Goal: Information Seeking & Learning: Learn about a topic

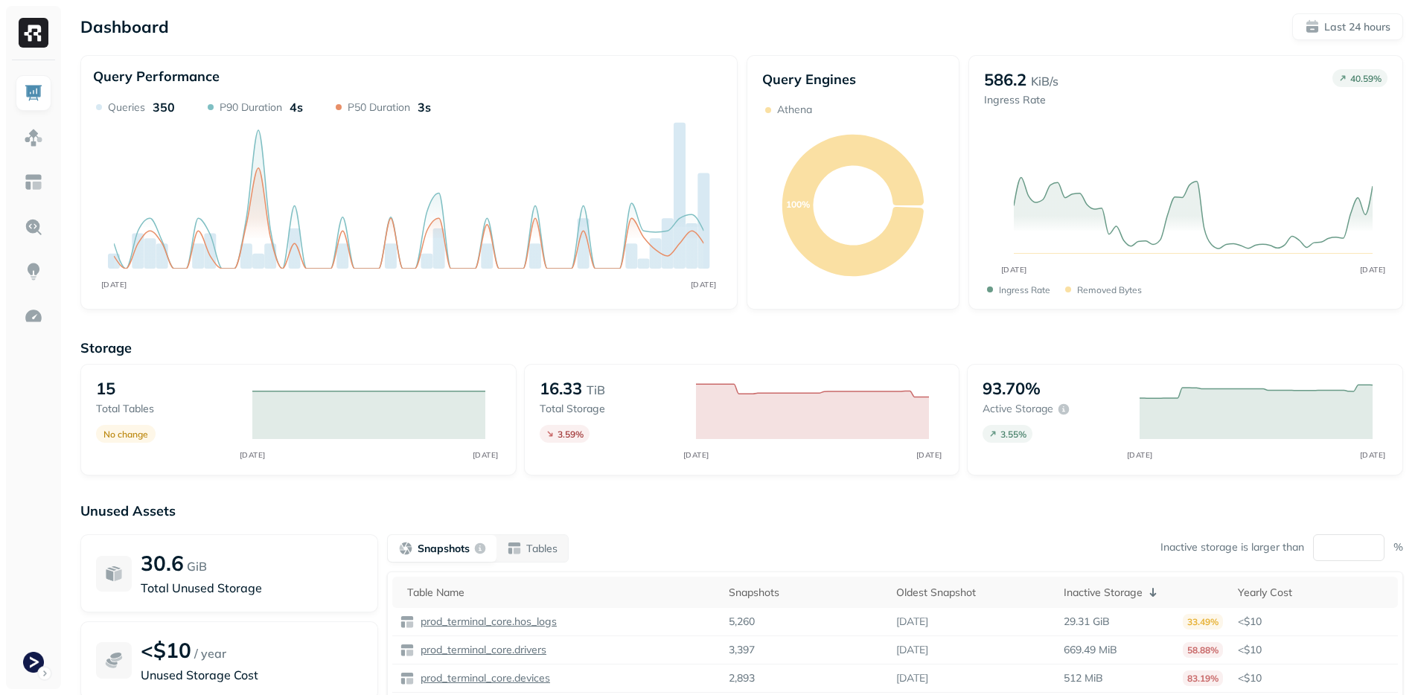
click at [721, 322] on div "Dashboard Last 24 hours Query Performance SEP [DATE] Queries 350 P90 Duration 4…" at bounding box center [741, 414] width 1352 height 828
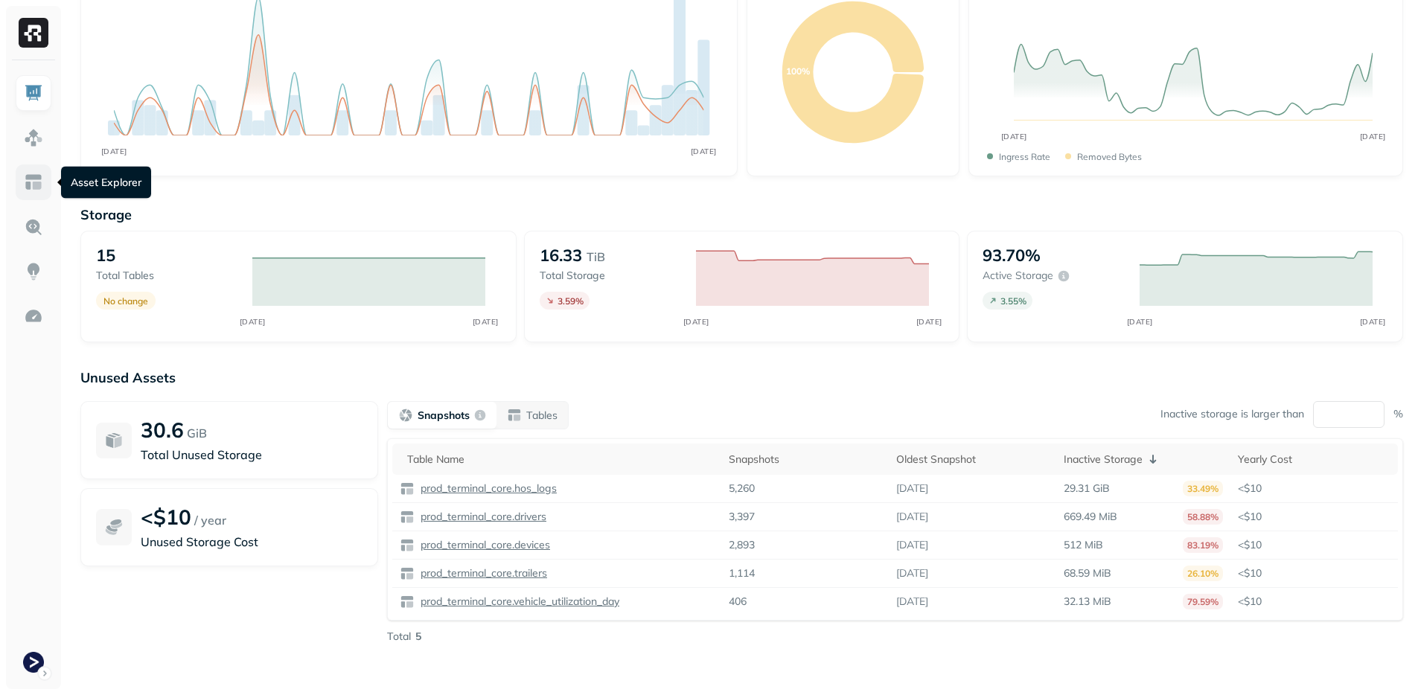
click at [42, 174] on img at bounding box center [33, 182] width 19 height 19
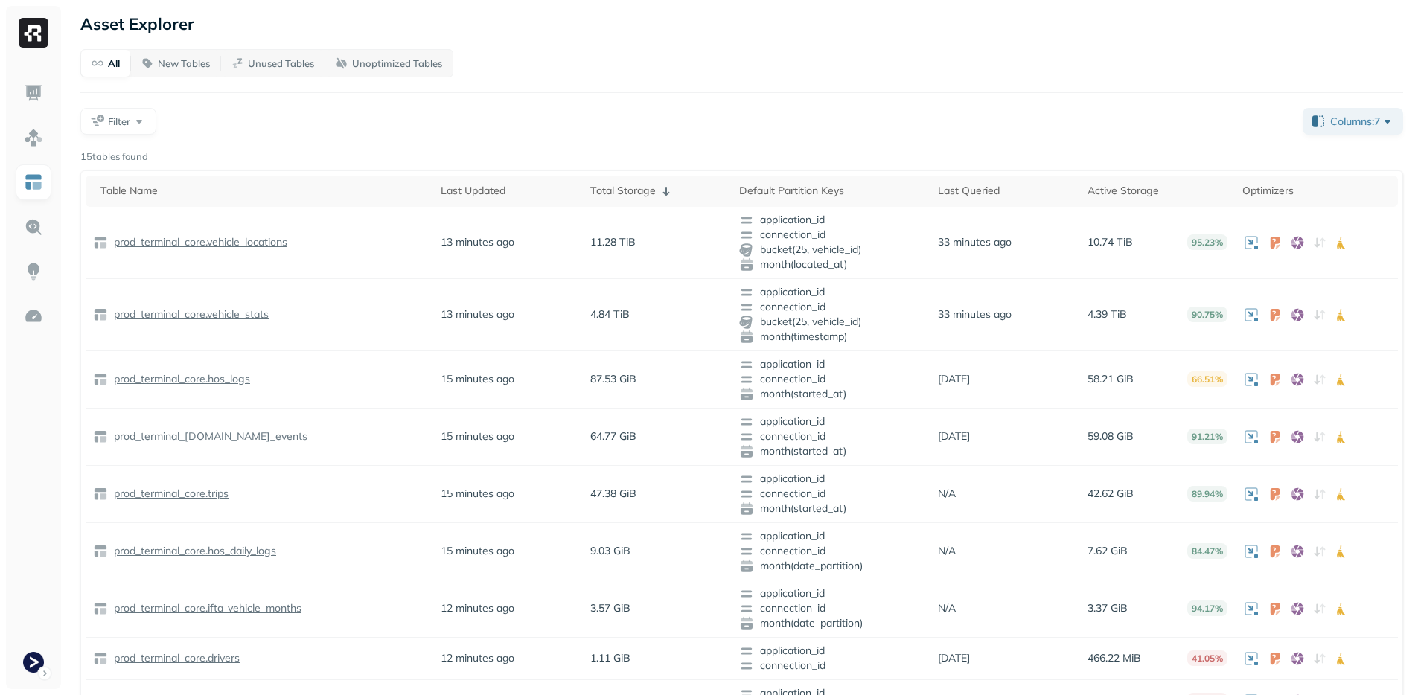
click at [1031, 95] on div "All New Tables Unused Tables Unoptimized Tables Filter Columns: 7 15 tables fou…" at bounding box center [741, 545] width 1323 height 992
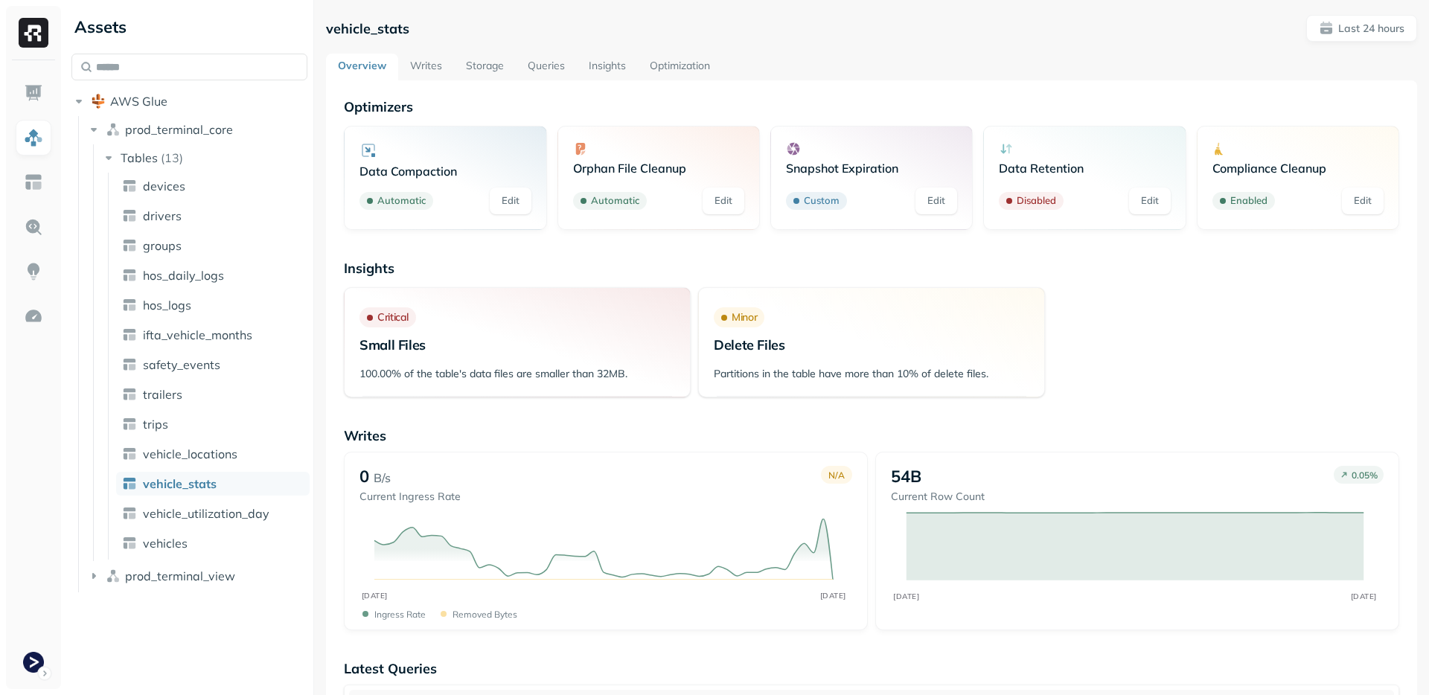
click at [490, 69] on link "Storage" at bounding box center [485, 67] width 62 height 27
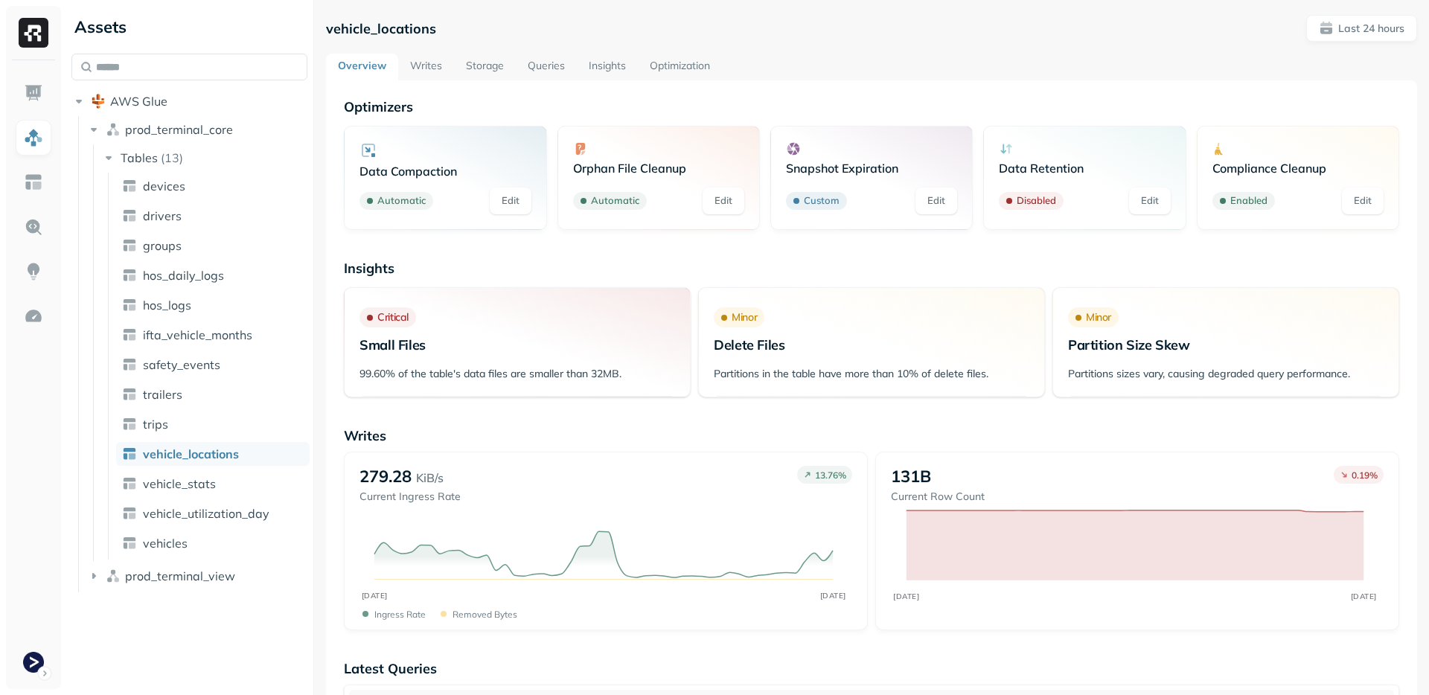
click at [420, 75] on link "Writes" at bounding box center [426, 67] width 56 height 27
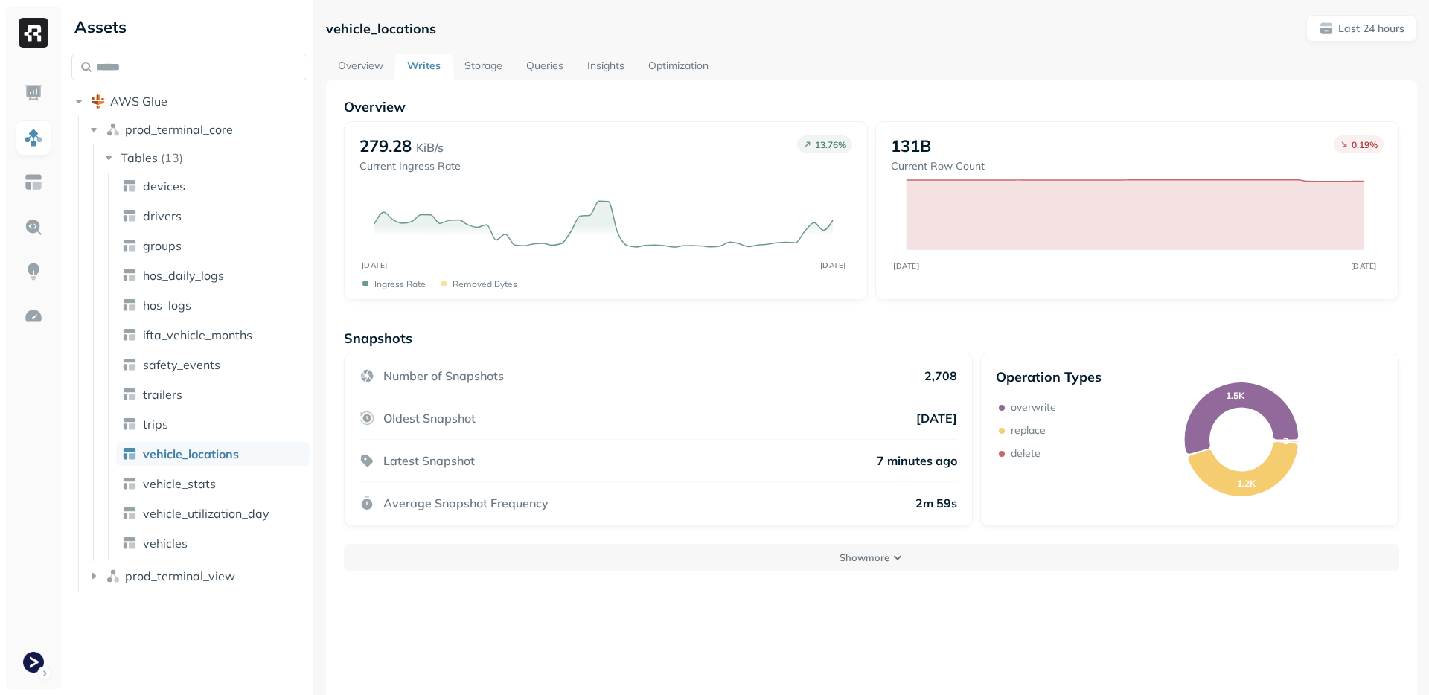
click at [487, 63] on link "Storage" at bounding box center [483, 67] width 62 height 27
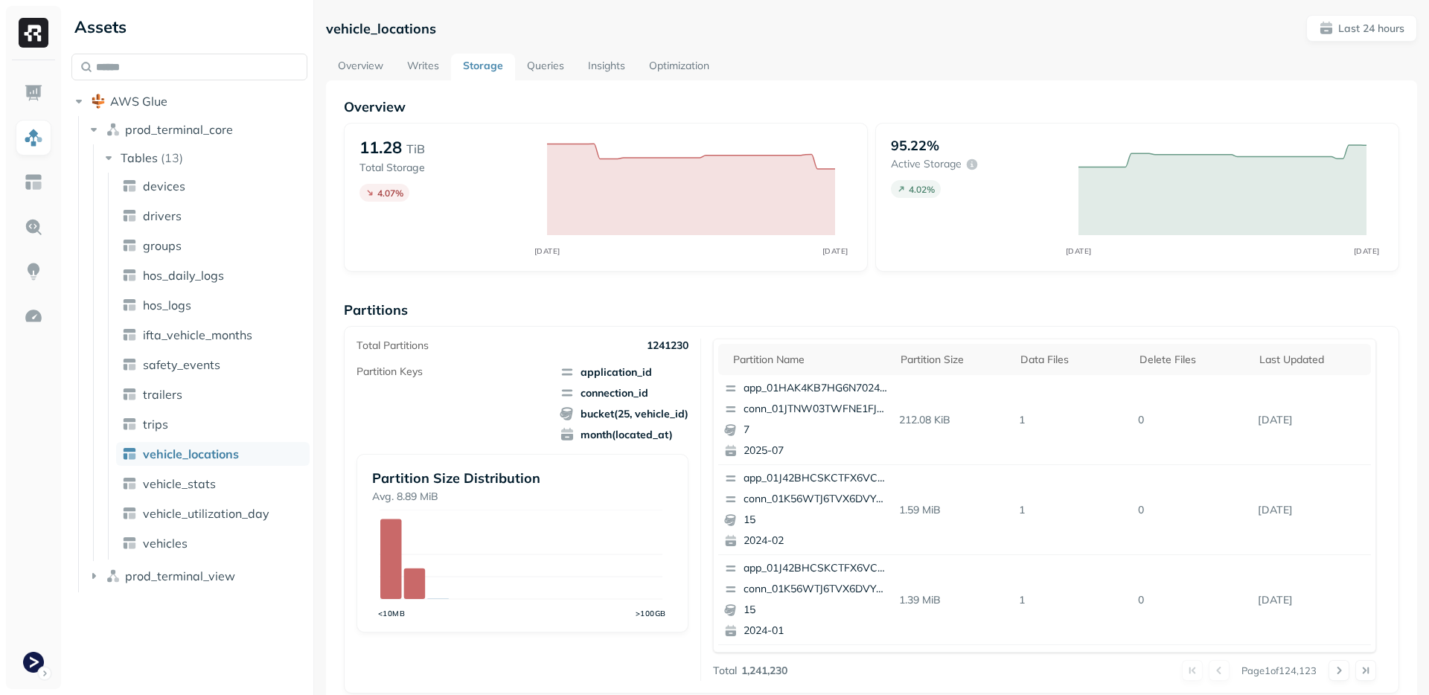
click at [605, 310] on p "Partitions" at bounding box center [871, 309] width 1055 height 17
click at [1349, 51] on div "vehicle_locations Last 24 hours Overview Writes Storage Queries Insights Optimi…" at bounding box center [871, 576] width 1091 height 1123
click at [1357, 31] on p "Last 24 hours" at bounding box center [1371, 29] width 66 height 14
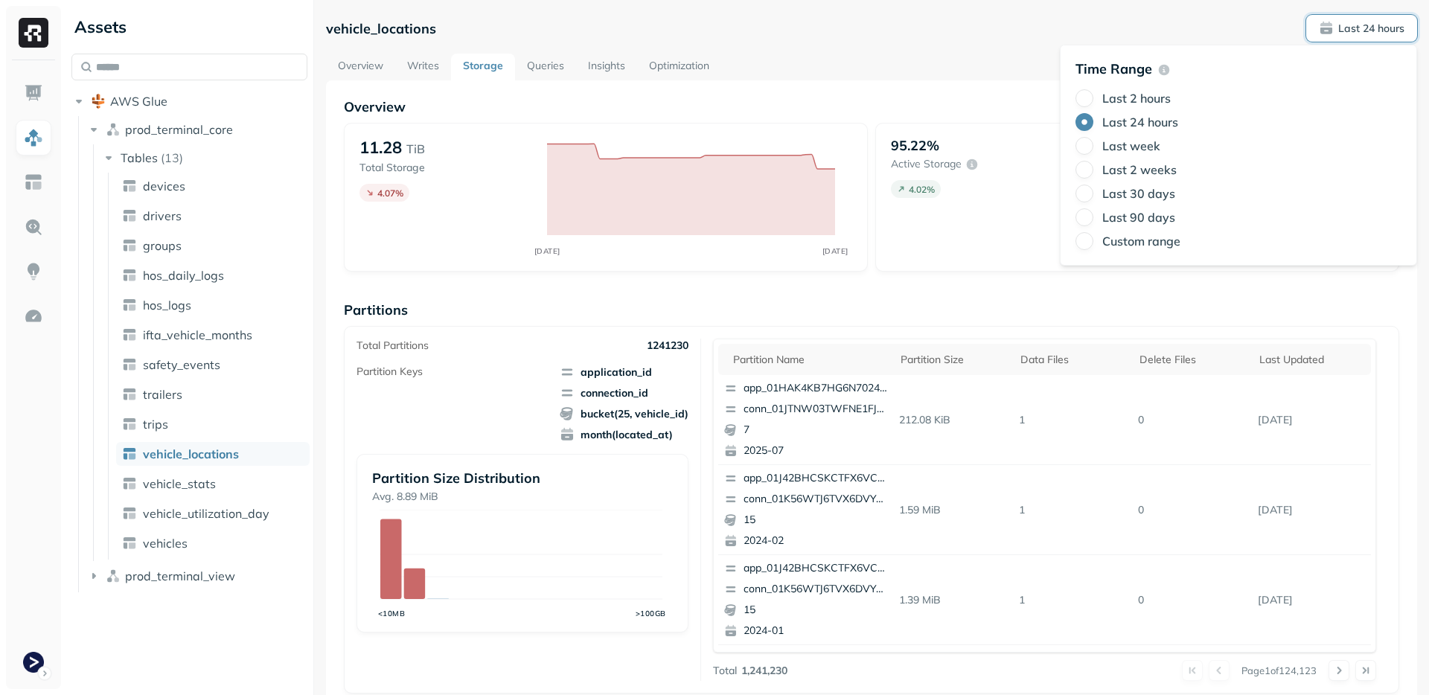
click at [1126, 214] on label "Last 90 days" at bounding box center [1138, 217] width 73 height 15
click at [1093, 214] on button "Last 90 days" at bounding box center [1084, 217] width 18 height 18
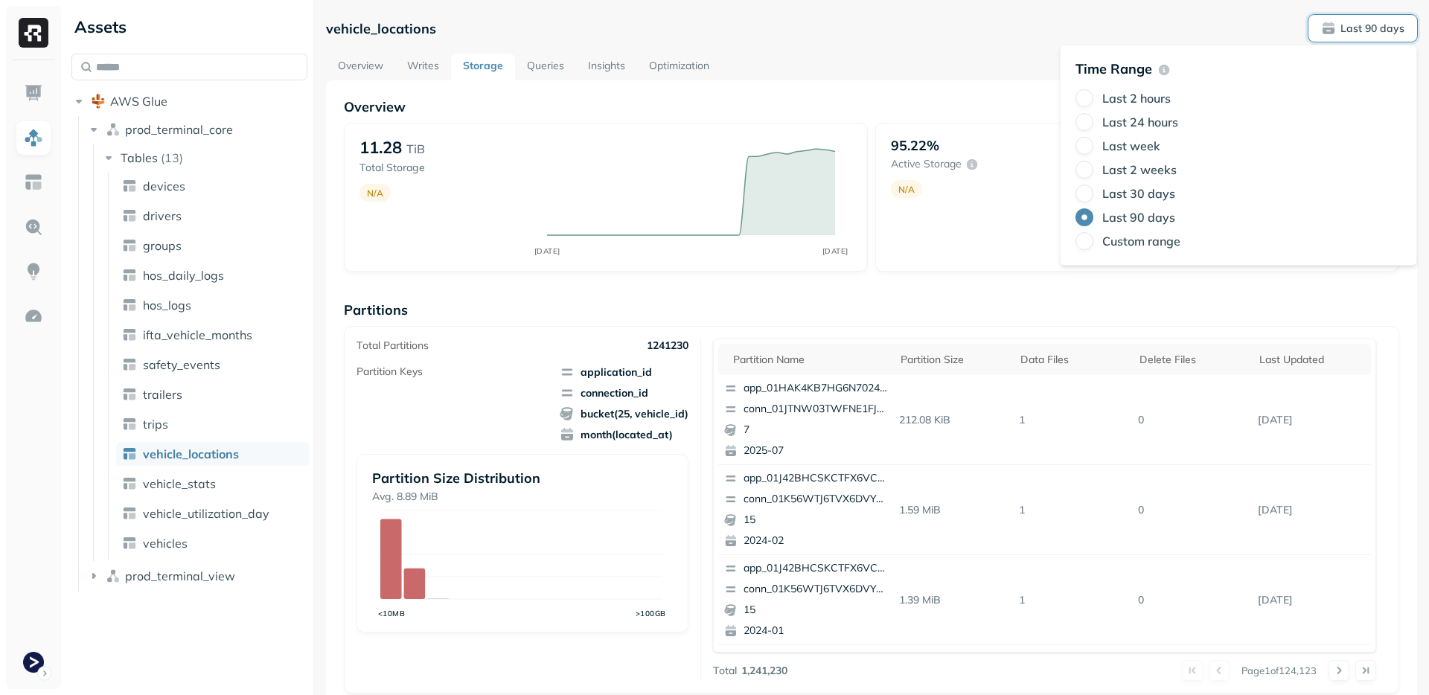
click at [1122, 188] on label "Last 30 days" at bounding box center [1138, 193] width 73 height 15
click at [1093, 188] on button "Last 30 days" at bounding box center [1084, 194] width 18 height 18
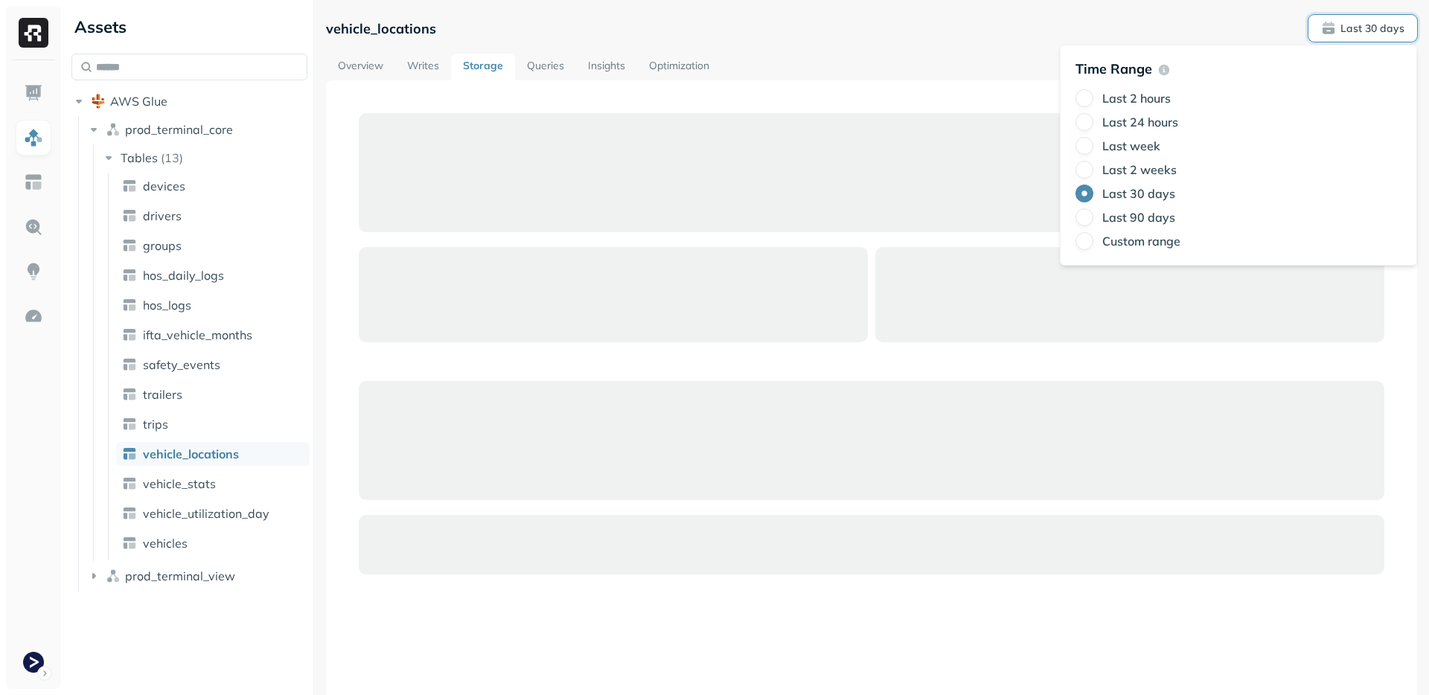
click at [988, 74] on div "Overview Writes Storage Queries Insights Optimization" at bounding box center [871, 67] width 1091 height 27
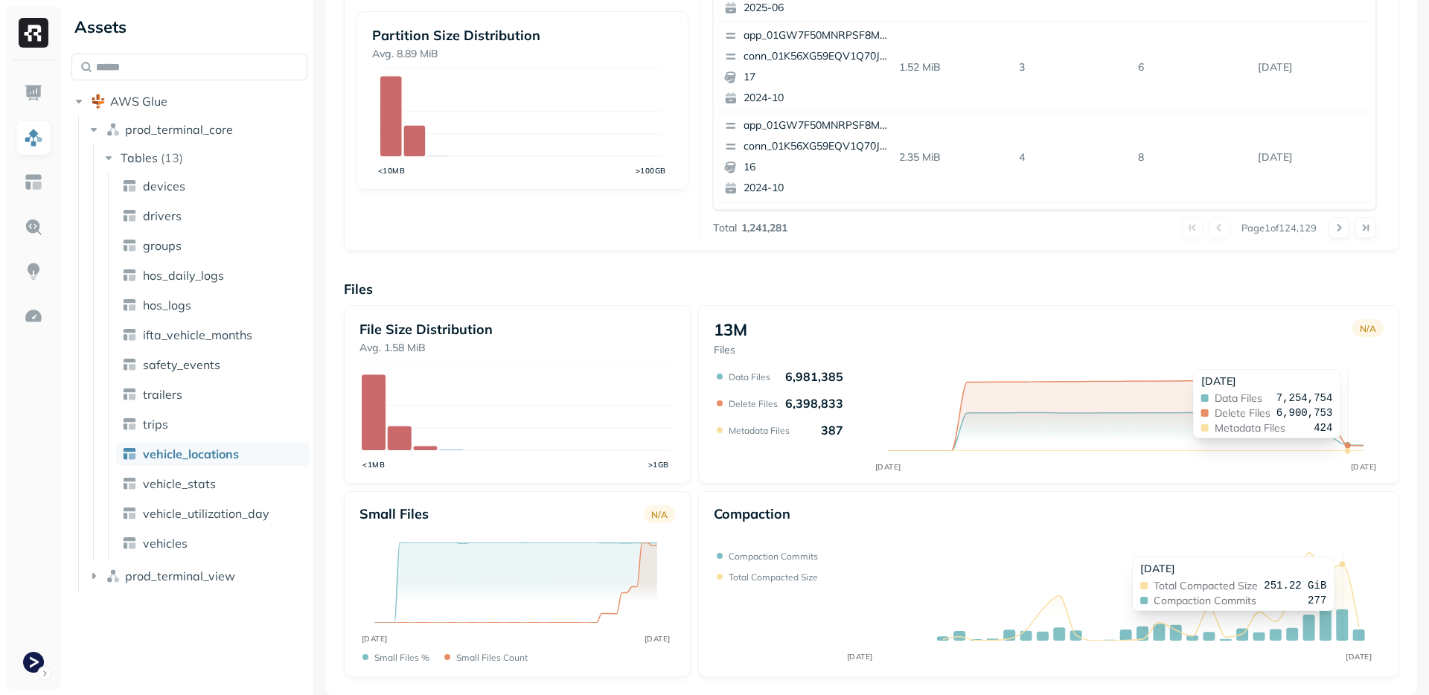
scroll to position [383, 0]
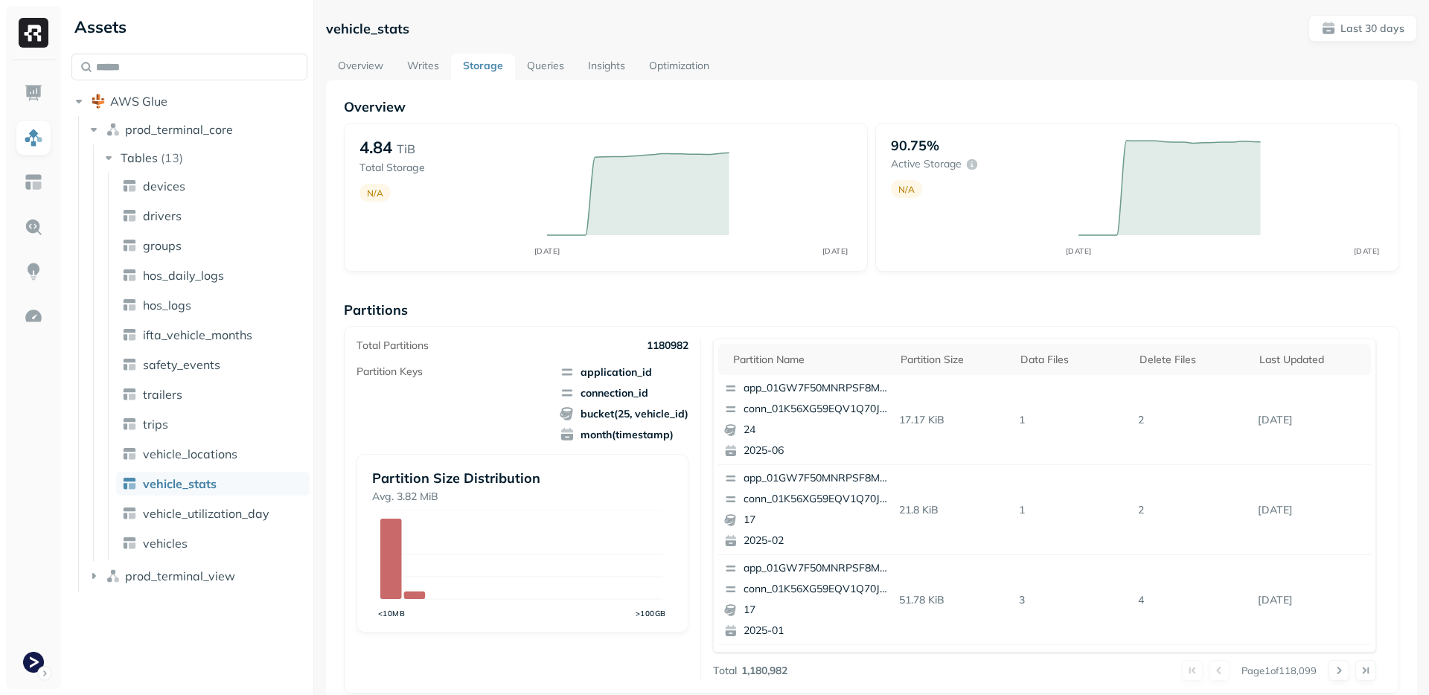
click at [732, 310] on p "Partitions" at bounding box center [871, 309] width 1055 height 17
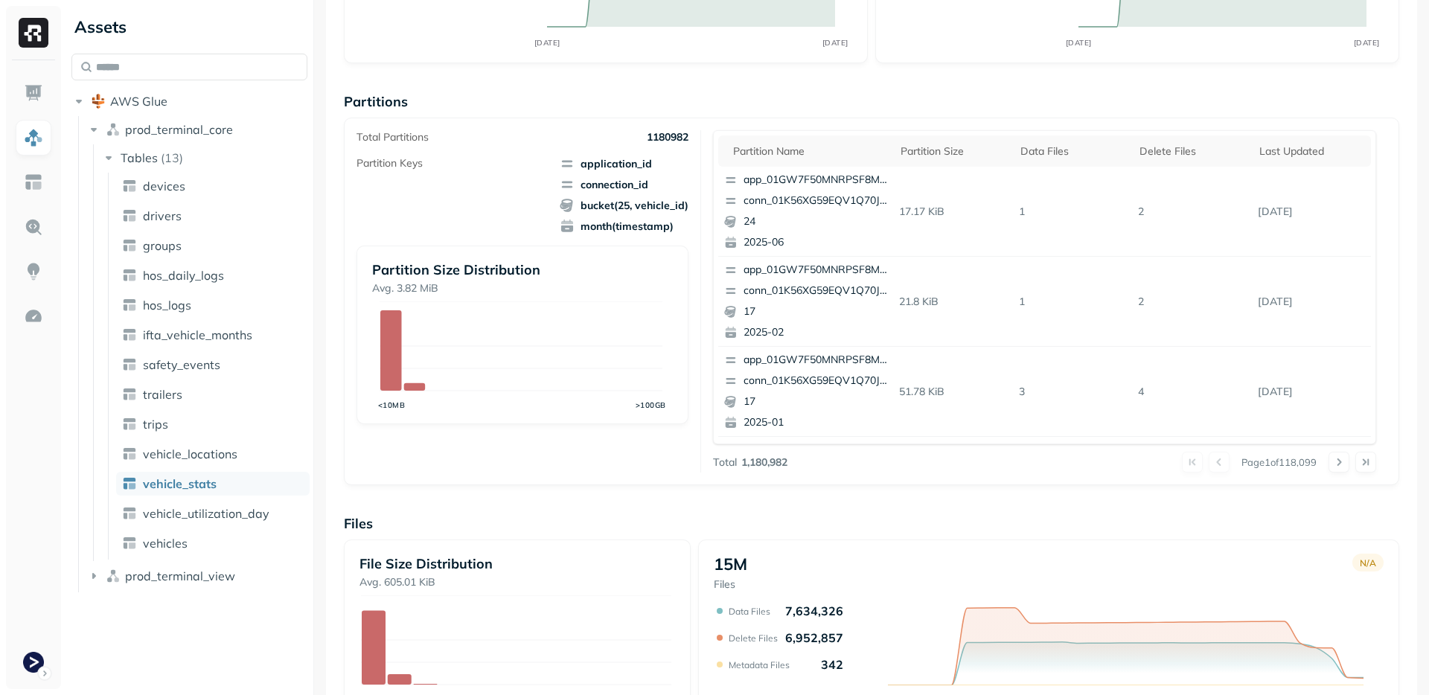
scroll to position [424, 0]
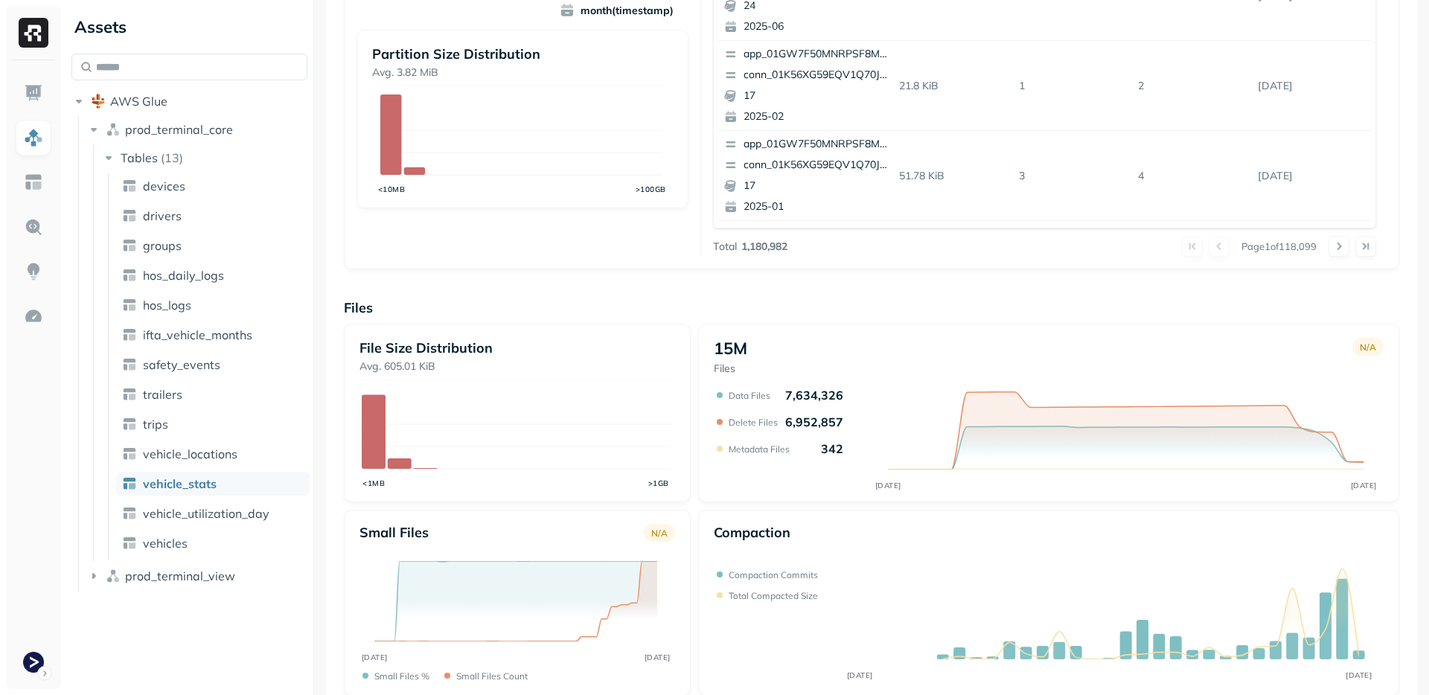
click at [839, 531] on div "Compaction" at bounding box center [1049, 540] width 670 height 33
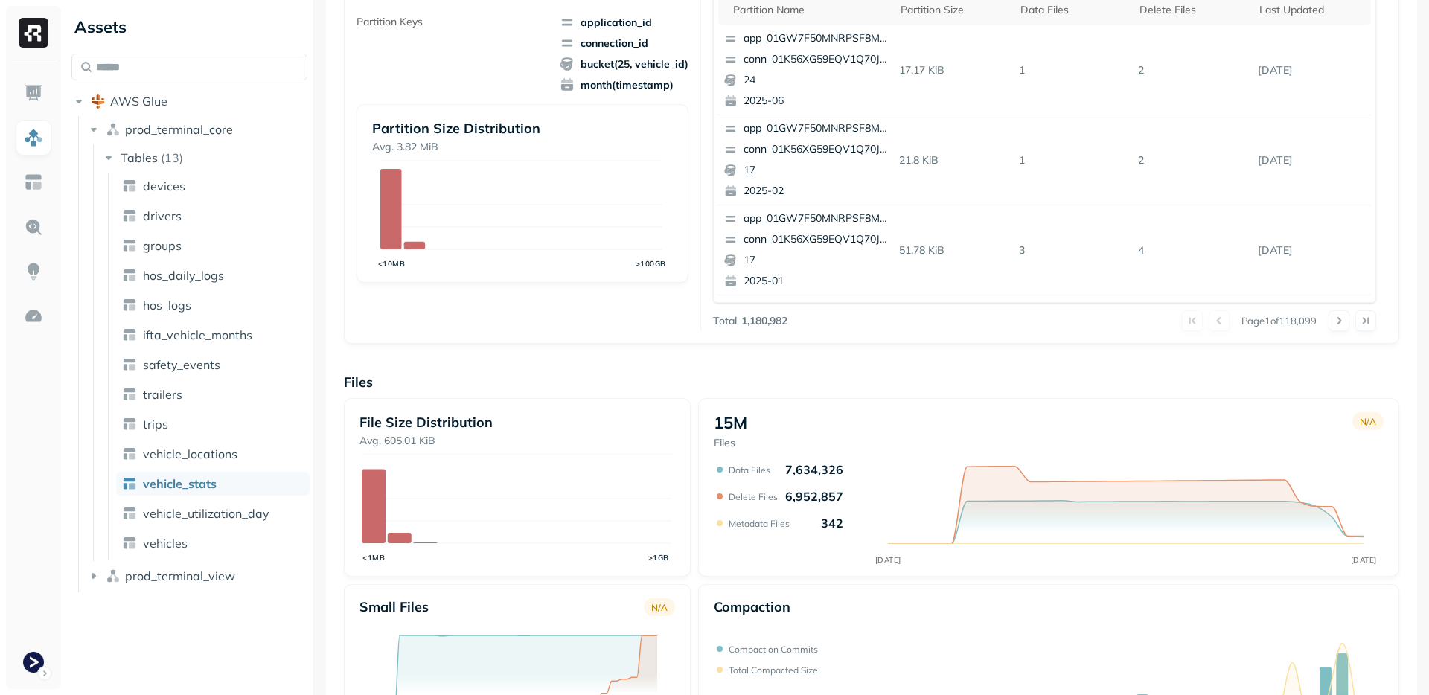
click at [750, 310] on div "Partition name Partition size Data Files Delete Files Last updated app_01GW7F50…" at bounding box center [1045, 160] width 664 height 342
click at [735, 317] on div "Total 1,180,982" at bounding box center [750, 321] width 74 height 14
drag, startPoint x: 742, startPoint y: 321, endPoint x: 842, endPoint y: 319, distance: 100.5
click at [842, 319] on div "Total 1,180,982 Page 1 of 118,099" at bounding box center [1045, 320] width 664 height 21
click at [855, 368] on div "Overview 4.84 TiB Total Storage N/A AUG 16 SEP 15 90.75% Active storage N/A AUG…" at bounding box center [871, 259] width 1055 height 1022
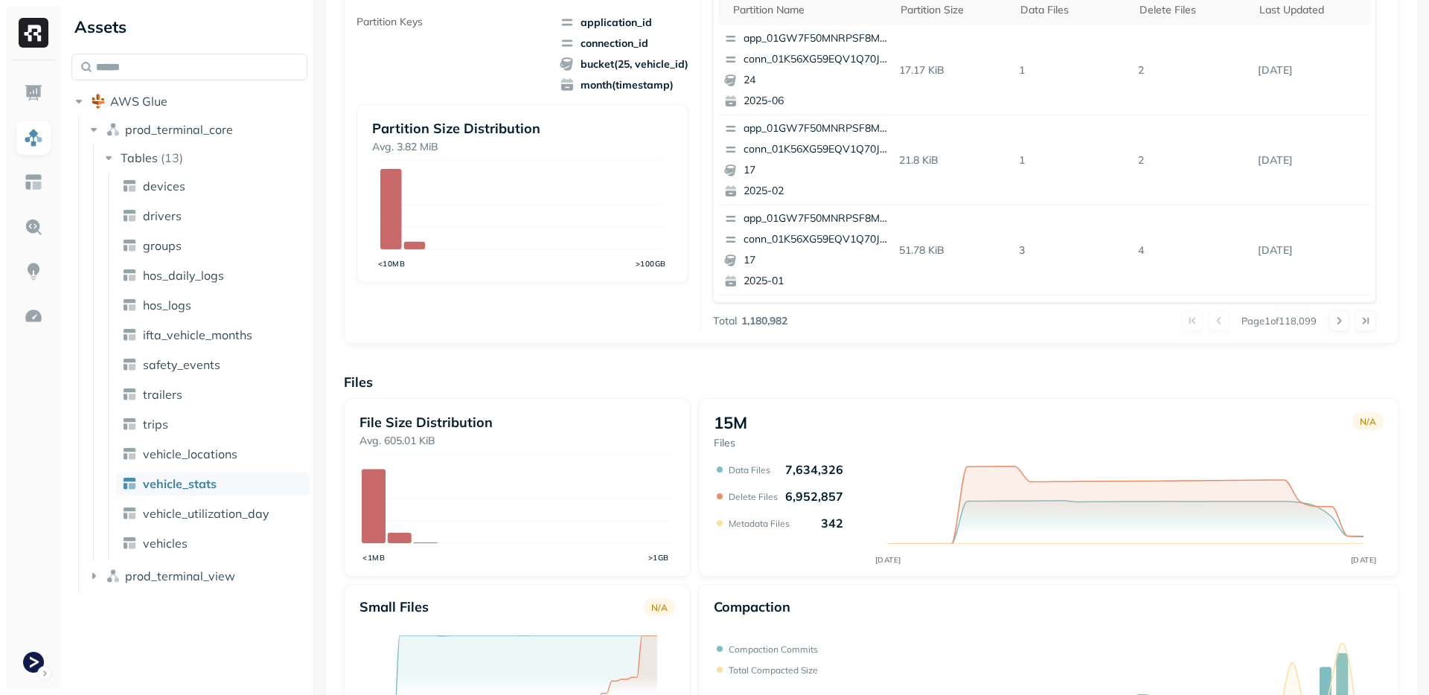
click at [798, 499] on p "6,952,857" at bounding box center [814, 496] width 58 height 15
click at [798, 498] on p "6,952,857" at bounding box center [814, 496] width 58 height 15
click at [798, 499] on p "6,952,857" at bounding box center [814, 496] width 58 height 15
click at [786, 341] on div "Total Partitions 1180982 Partition Keys application_id connection_id bucket(25,…" at bounding box center [871, 160] width 1055 height 368
click at [694, 363] on div "Overview 4.84 TiB Total Storage N/A AUG 16 SEP 15 90.75% Active storage N/A AUG…" at bounding box center [871, 259] width 1055 height 1022
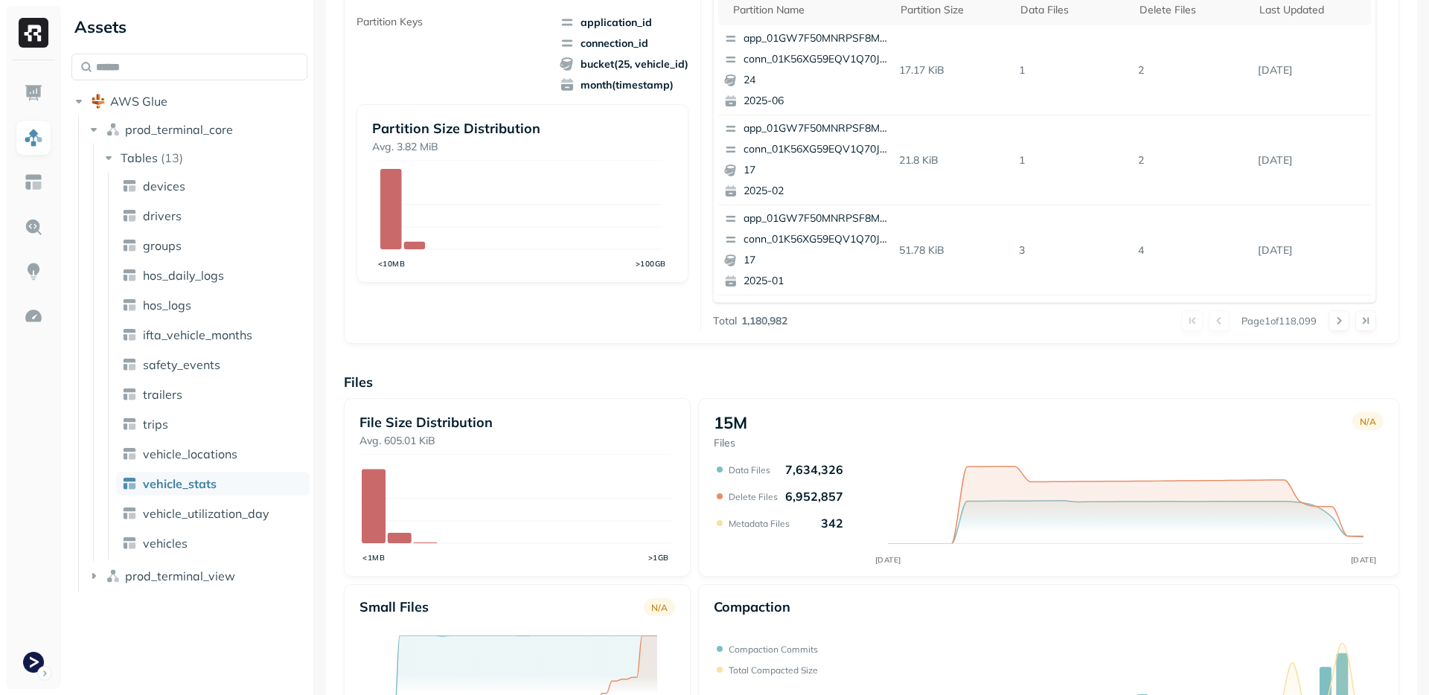
click at [1138, 379] on p "Files" at bounding box center [871, 382] width 1055 height 17
click at [842, 390] on p "Files" at bounding box center [871, 382] width 1055 height 17
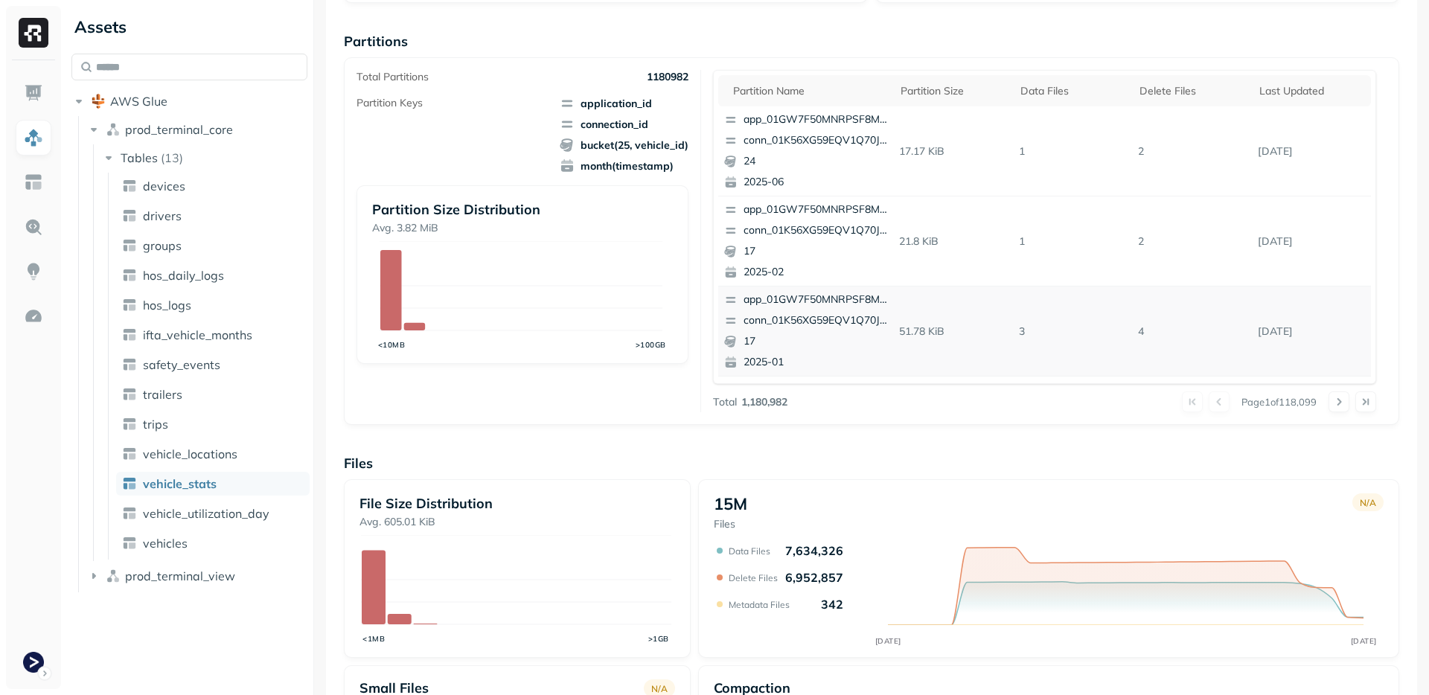
scroll to position [249, 0]
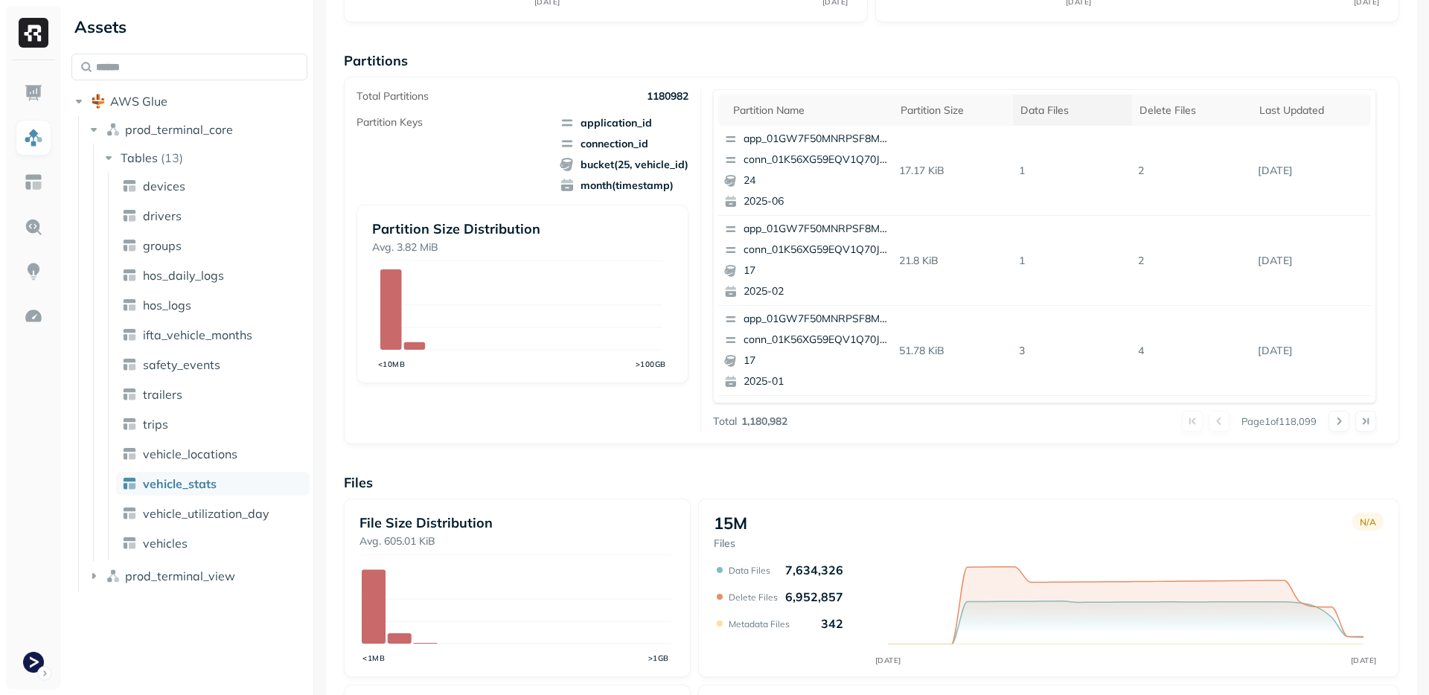
click at [1030, 118] on th "Data Files" at bounding box center [1073, 110] width 120 height 31
click at [758, 199] on p "2025-02" at bounding box center [815, 201] width 144 height 15
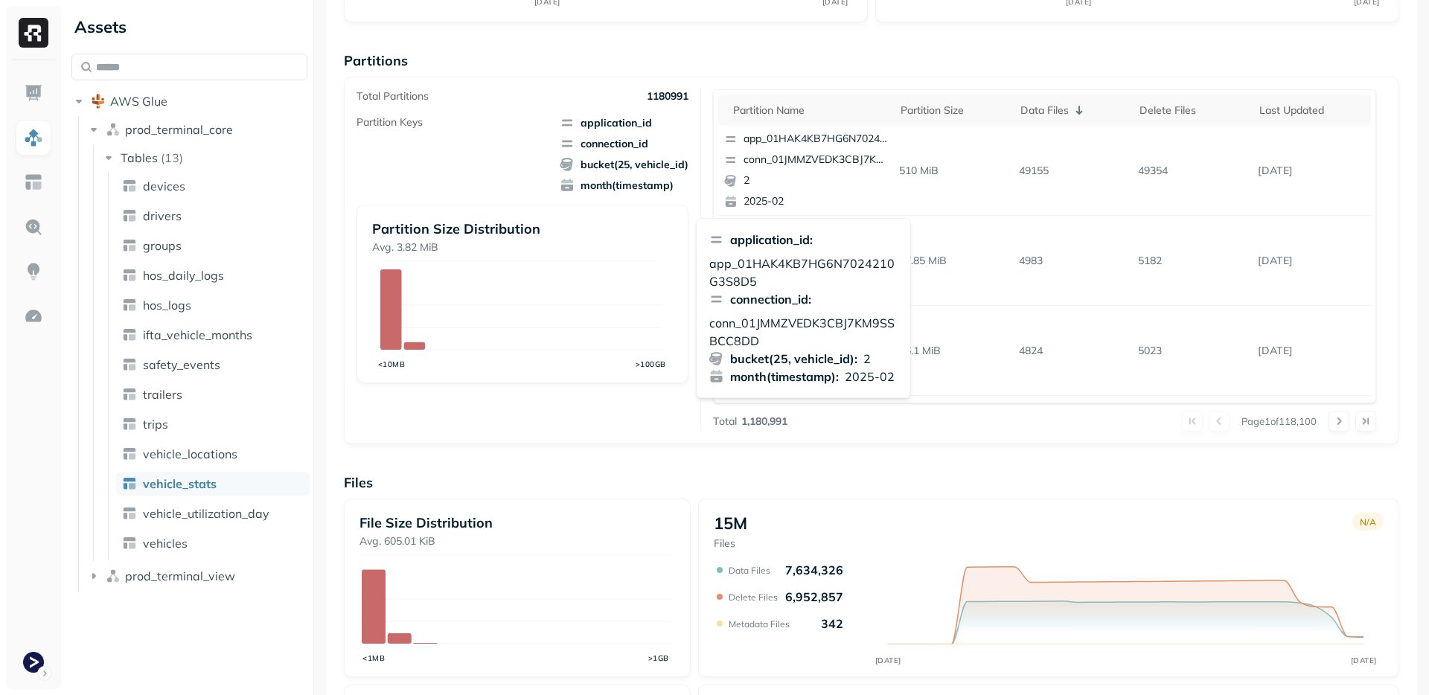
click at [944, 475] on p "Files" at bounding box center [871, 482] width 1055 height 17
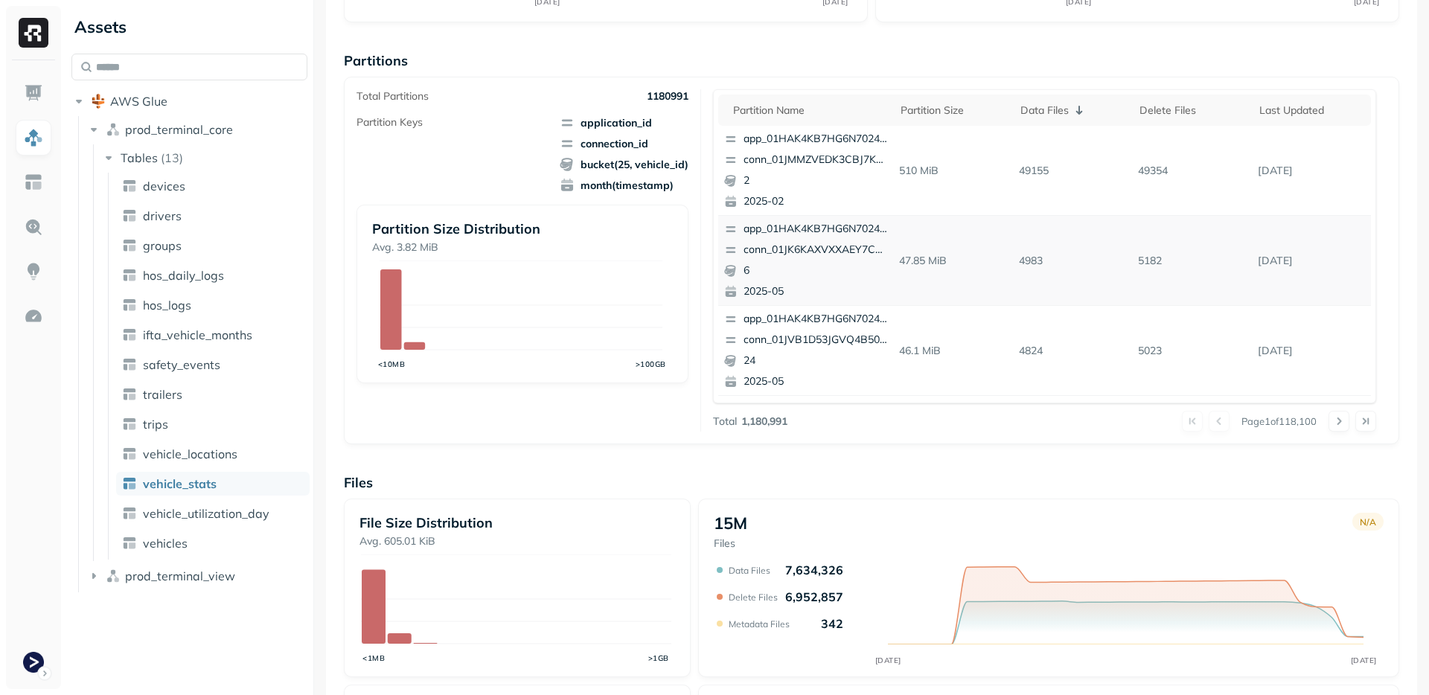
click at [1020, 258] on p "4983" at bounding box center [1073, 261] width 120 height 26
click at [827, 448] on div "Overview 4.84 TiB Total Storage N/A AUG 16 SEP 15 90.75% Active storage N/A AUG…" at bounding box center [871, 360] width 1055 height 1022
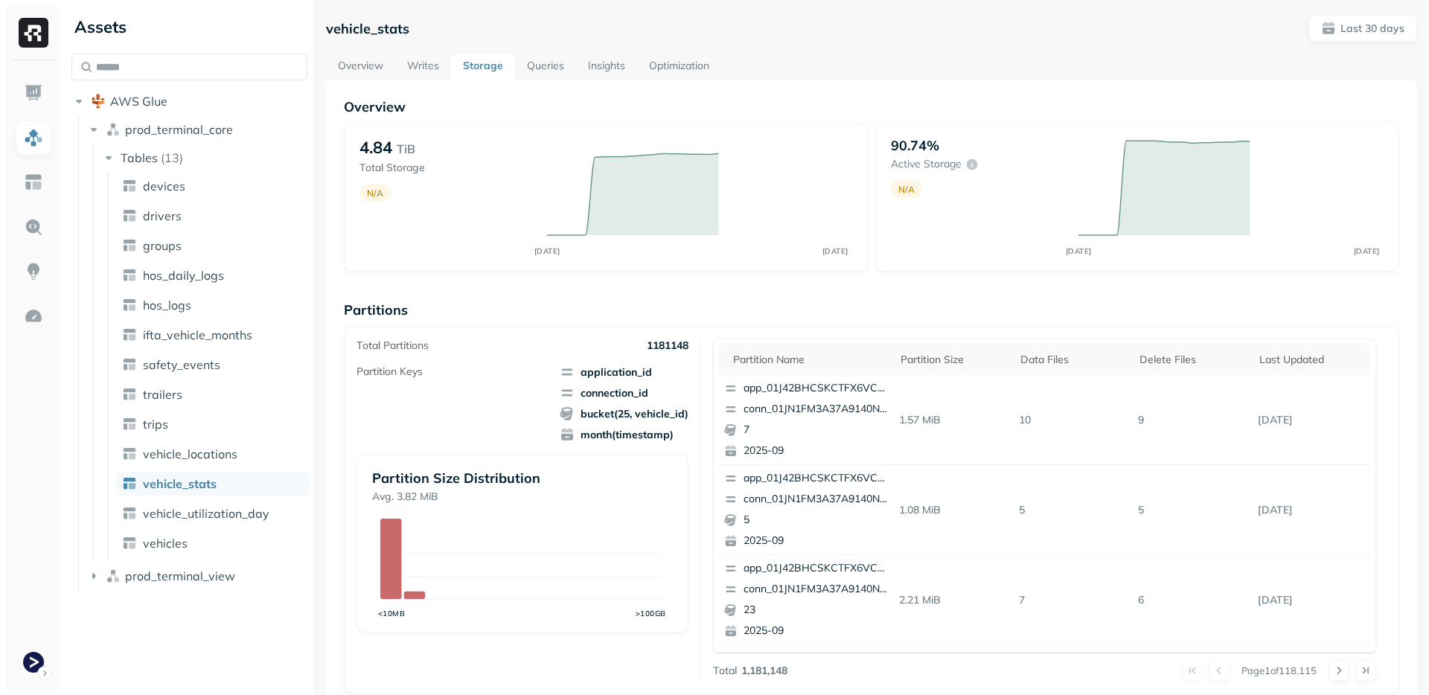
scroll to position [291, 0]
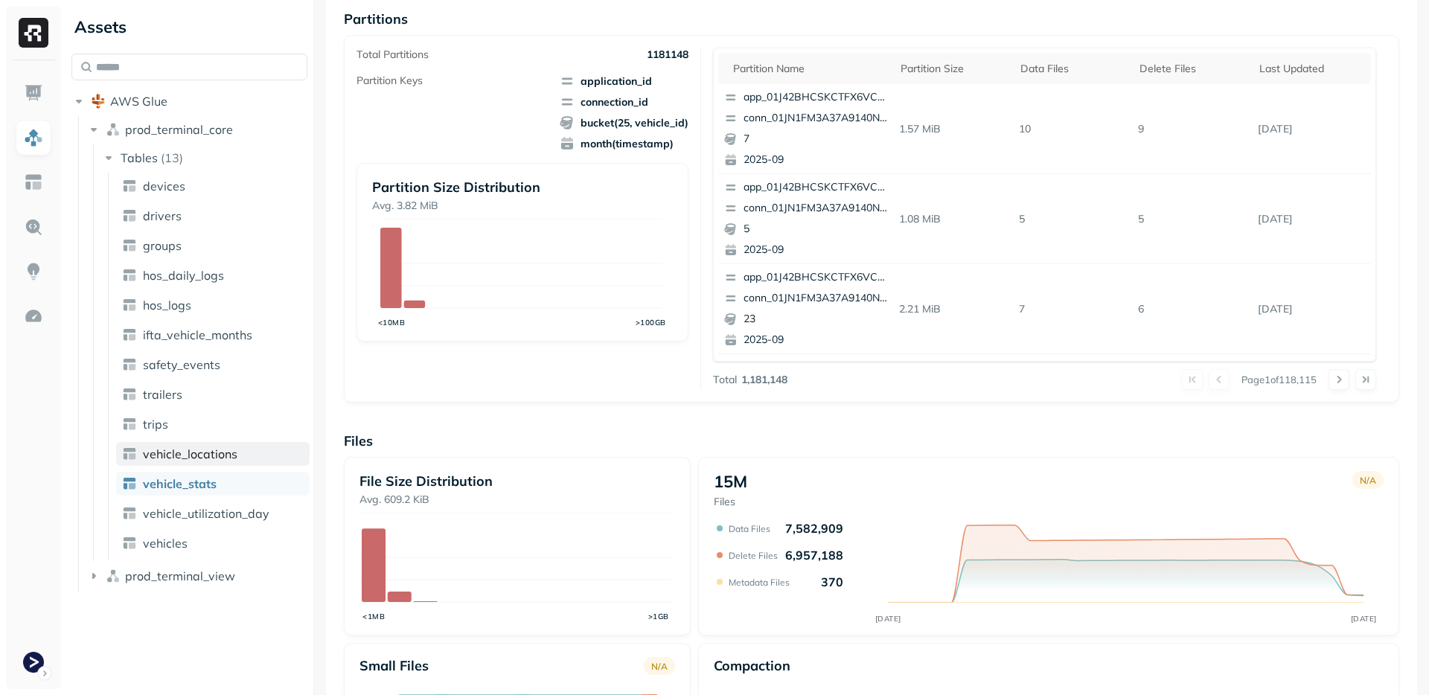
click at [180, 457] on span "vehicle_locations" at bounding box center [190, 454] width 95 height 15
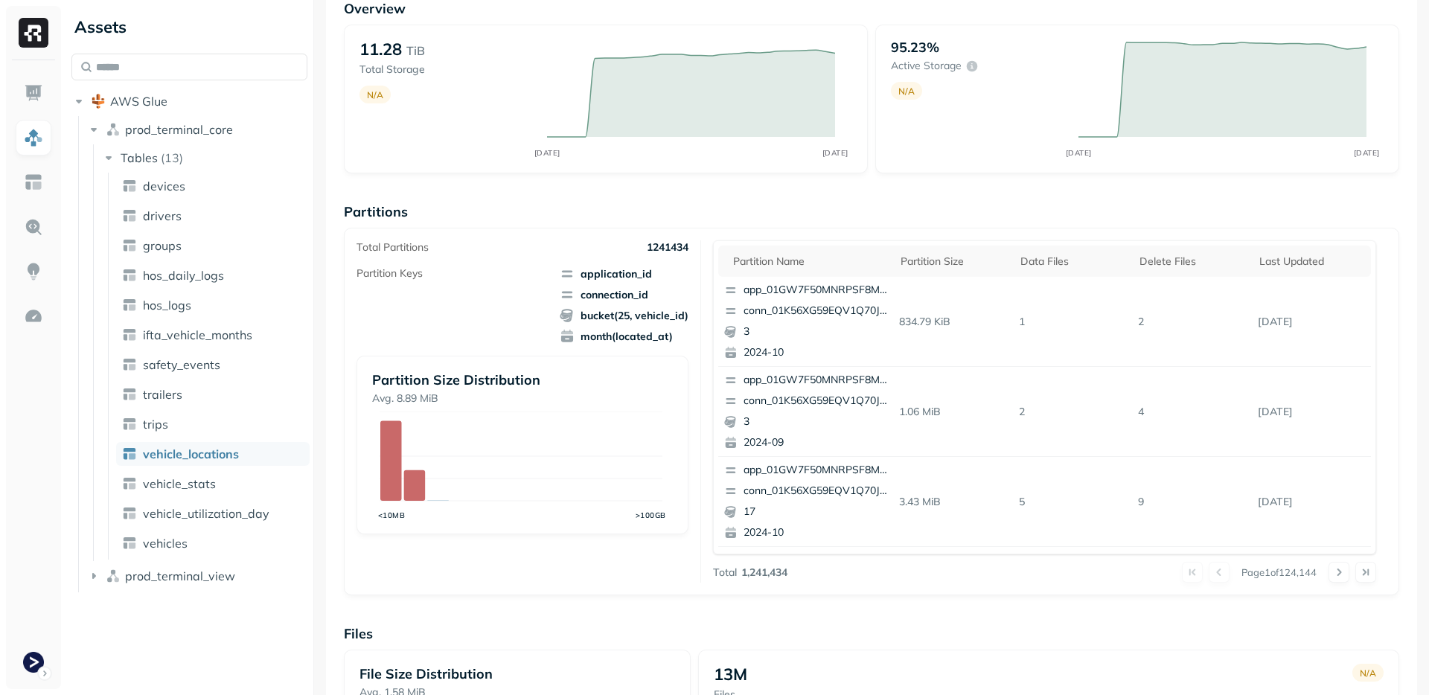
scroll to position [443, 0]
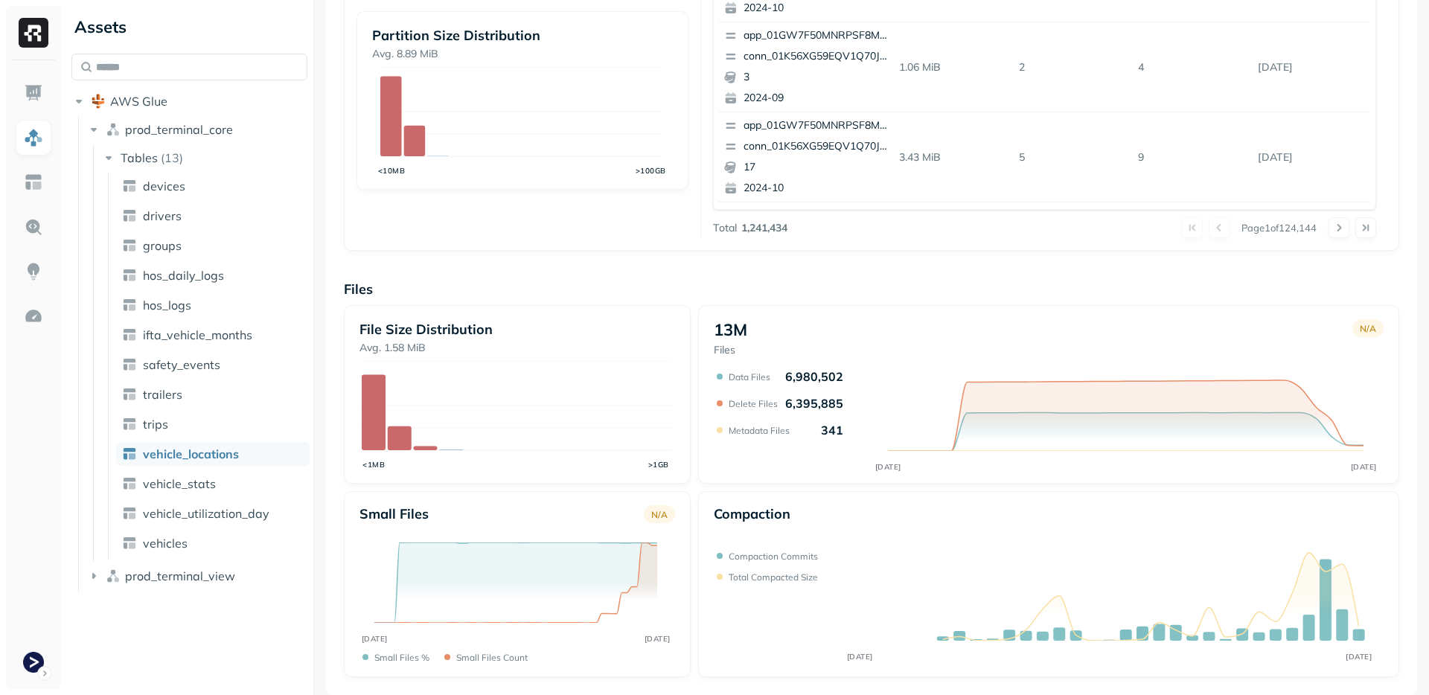
click at [691, 482] on div "File Size Distribution Avg. 1.58 MiB <1MB >1GB 13M Files N/A AUG [DATE] Data Fi…" at bounding box center [871, 491] width 1055 height 372
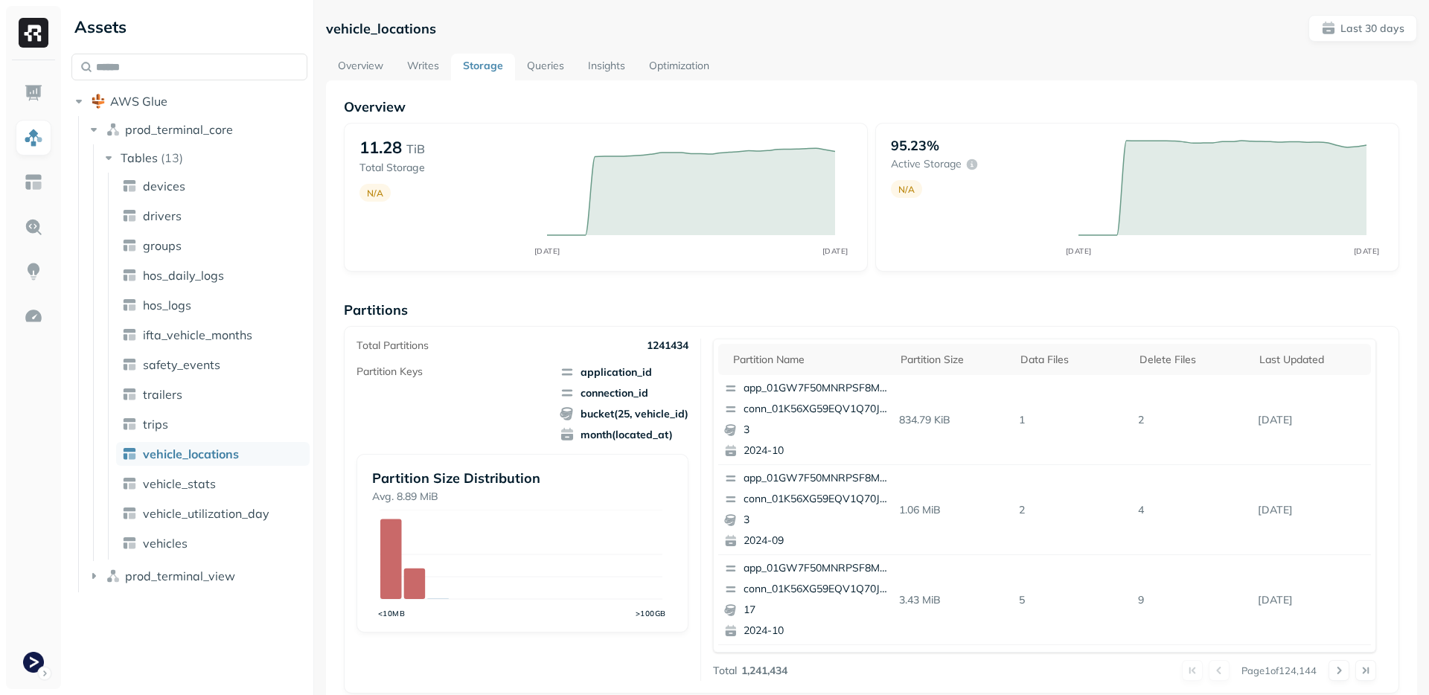
click at [672, 62] on link "Optimization" at bounding box center [679, 67] width 84 height 27
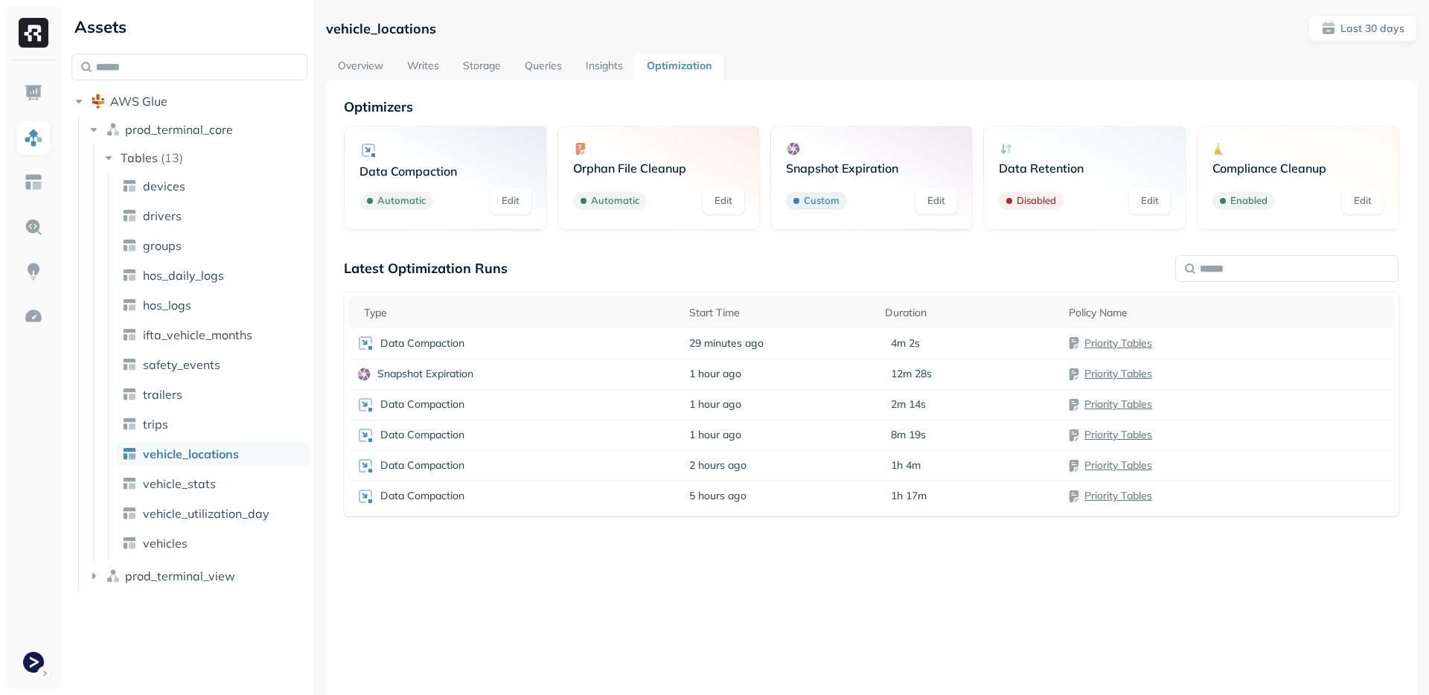
click at [599, 586] on div "Latest Optimization Runs Type Start Time Duration Policy Name Data Compaction 2…" at bounding box center [871, 467] width 1055 height 414
click at [786, 508] on td "5 hours ago" at bounding box center [779, 496] width 195 height 31
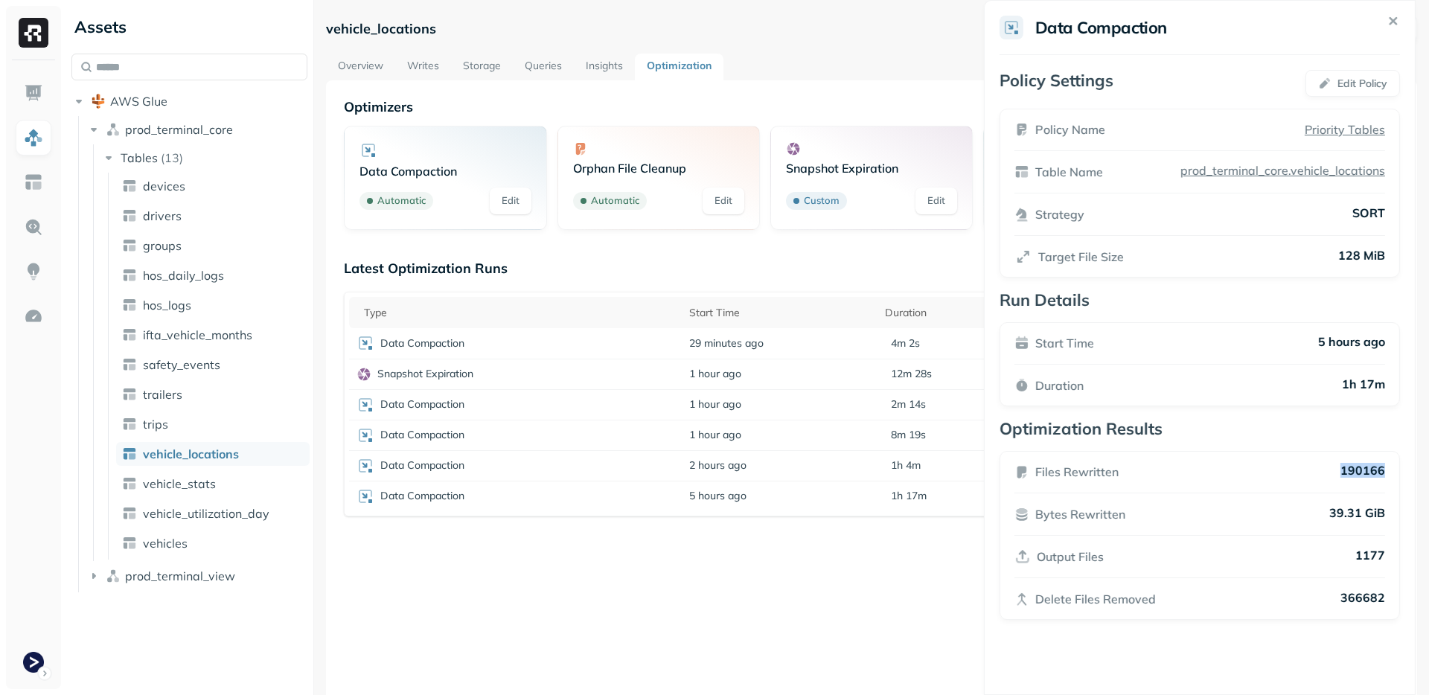
drag, startPoint x: 1395, startPoint y: 473, endPoint x: 1343, endPoint y: 476, distance: 52.2
click at [1343, 476] on p "190166" at bounding box center [1362, 472] width 45 height 18
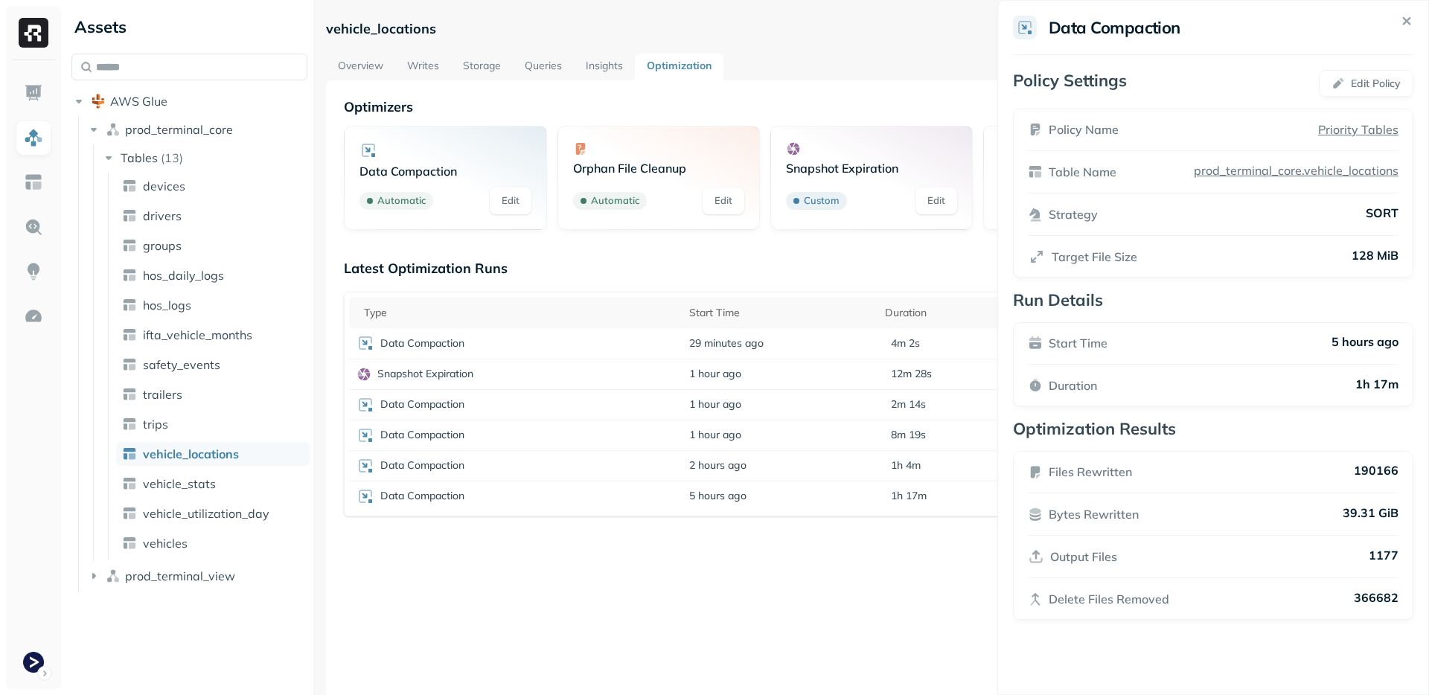
click at [1337, 474] on div "Files Rewritten 190166" at bounding box center [1213, 472] width 371 height 18
click at [1311, 433] on p "Optimization Results" at bounding box center [1213, 428] width 400 height 21
click at [1377, 219] on p "SORT" at bounding box center [1382, 214] width 33 height 18
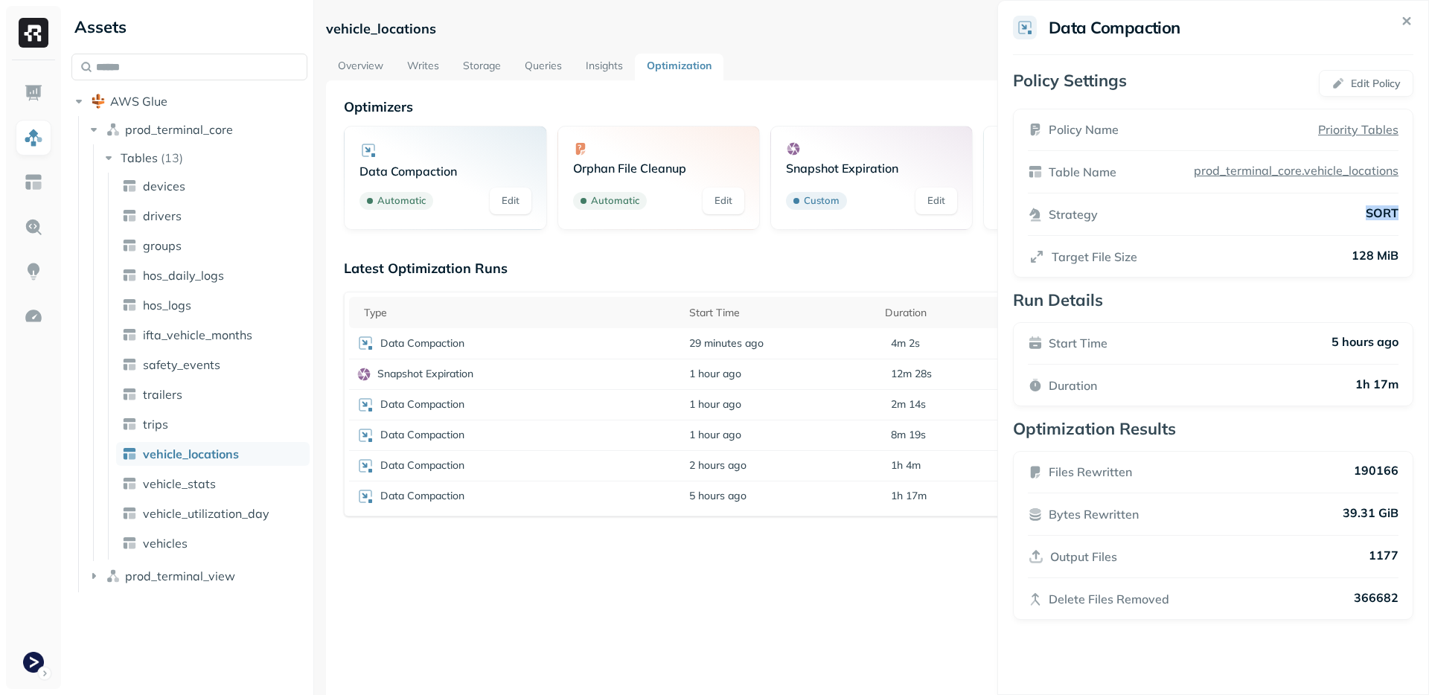
click at [1382, 214] on p "SORT" at bounding box center [1382, 214] width 33 height 18
drag, startPoint x: 1390, startPoint y: 211, endPoint x: 1371, endPoint y: 211, distance: 19.4
click at [1371, 211] on p "SORT" at bounding box center [1374, 214] width 33 height 18
click at [1371, 211] on p "SORT" at bounding box center [1382, 214] width 33 height 18
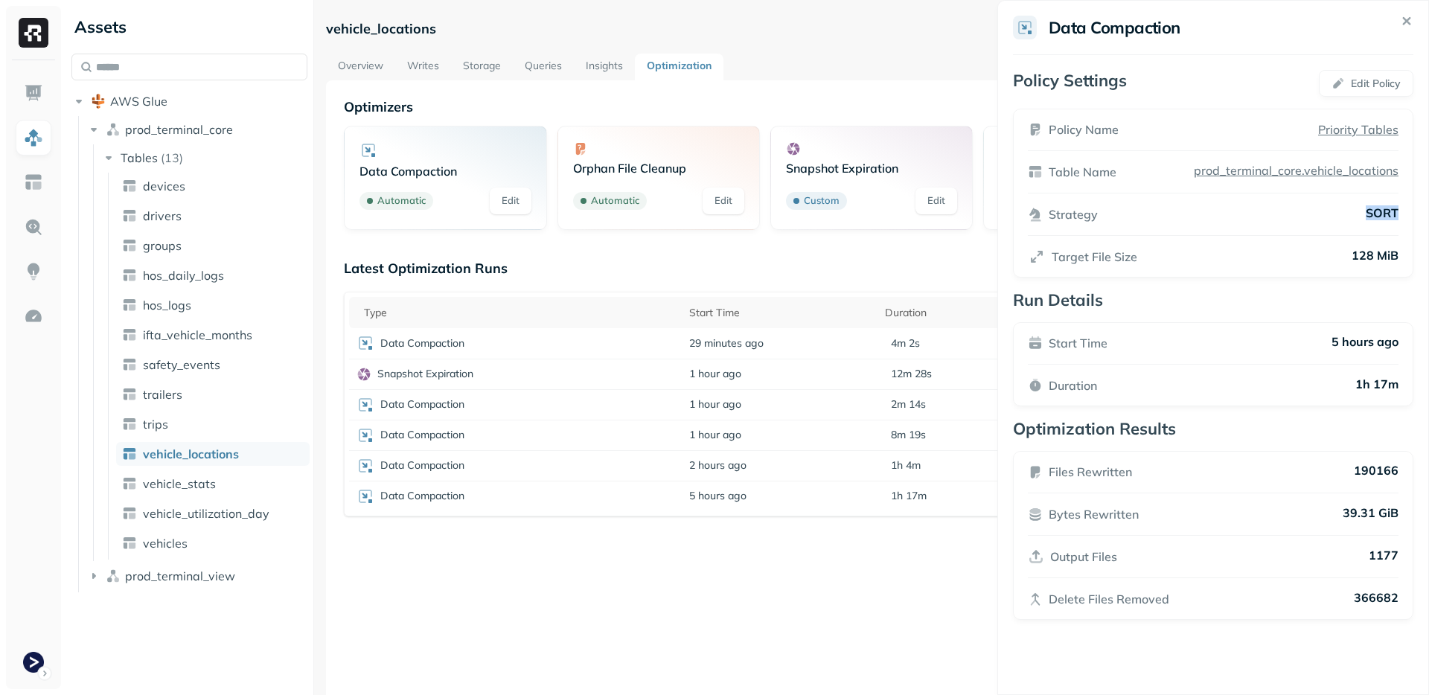
click at [1371, 211] on p "SORT" at bounding box center [1382, 214] width 33 height 18
click at [1309, 223] on div "Strategy SORT" at bounding box center [1213, 214] width 371 height 18
click at [1256, 289] on div "Data Compaction Policy Settings Edit Policy Policy Name Priority Tables Table N…" at bounding box center [1213, 347] width 432 height 695
drag, startPoint x: 834, startPoint y: 620, endPoint x: 749, endPoint y: 557, distance: 105.8
click at [834, 620] on html "Assets AWS Glue prod_terminal_core Tables ( 13 ) devices drivers groups hos_dai…" at bounding box center [714, 347] width 1429 height 695
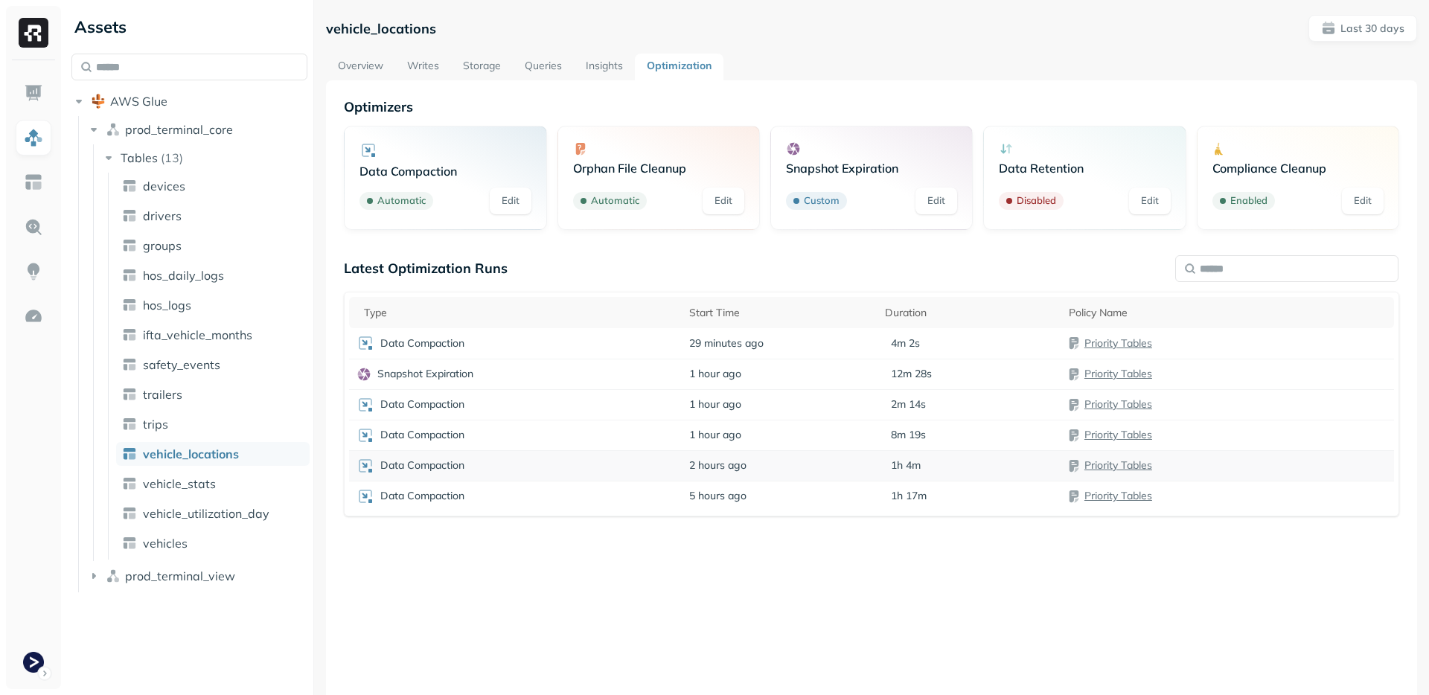
click at [610, 467] on div "Data Compaction" at bounding box center [515, 466] width 318 height 18
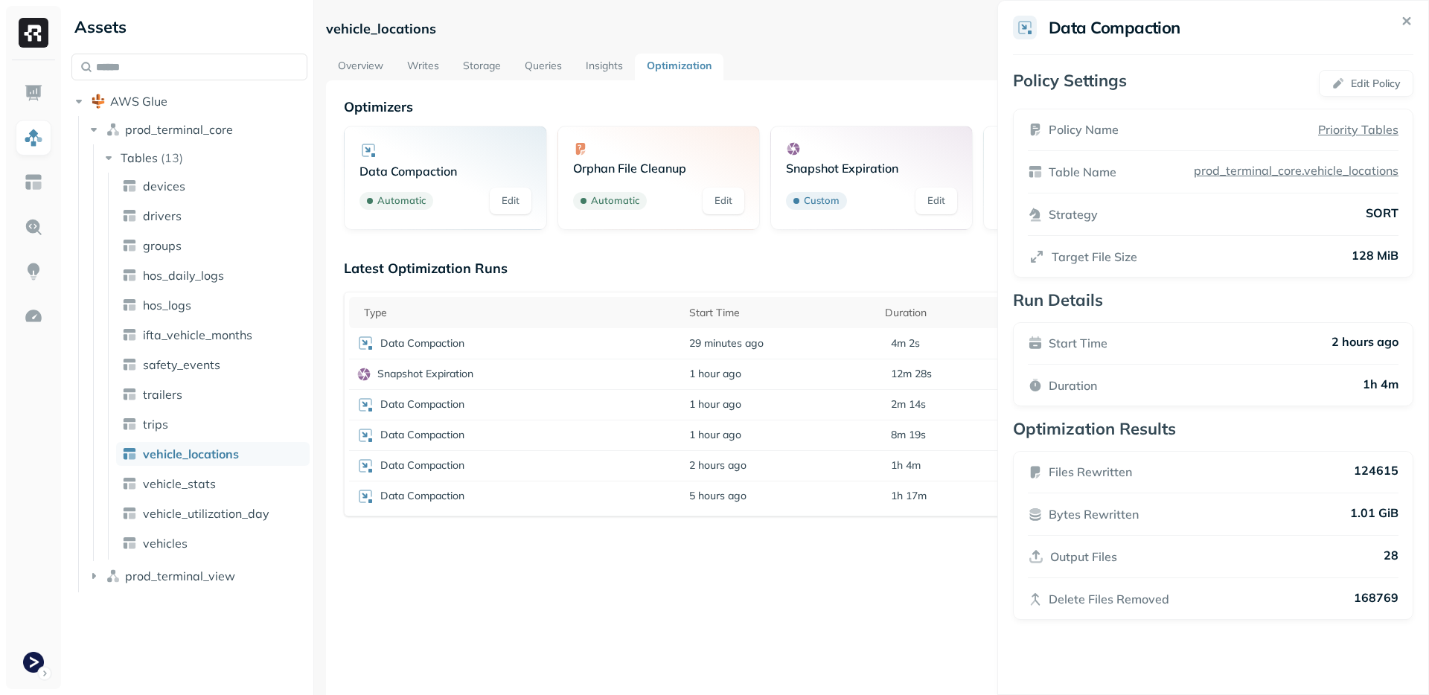
click at [599, 445] on html "Assets AWS Glue prod_terminal_core Tables ( 13 ) devices drivers groups hos_dai…" at bounding box center [714, 347] width 1429 height 695
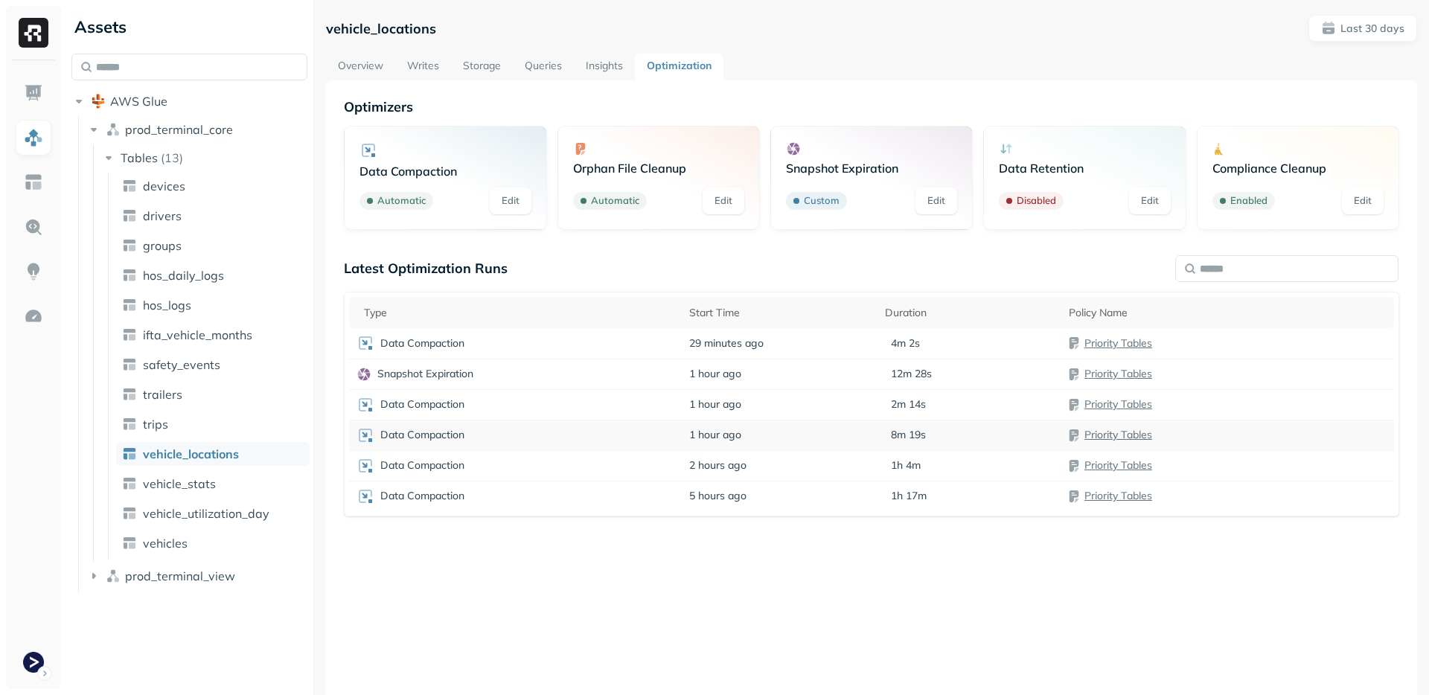
click at [601, 439] on div "Data Compaction" at bounding box center [515, 435] width 318 height 18
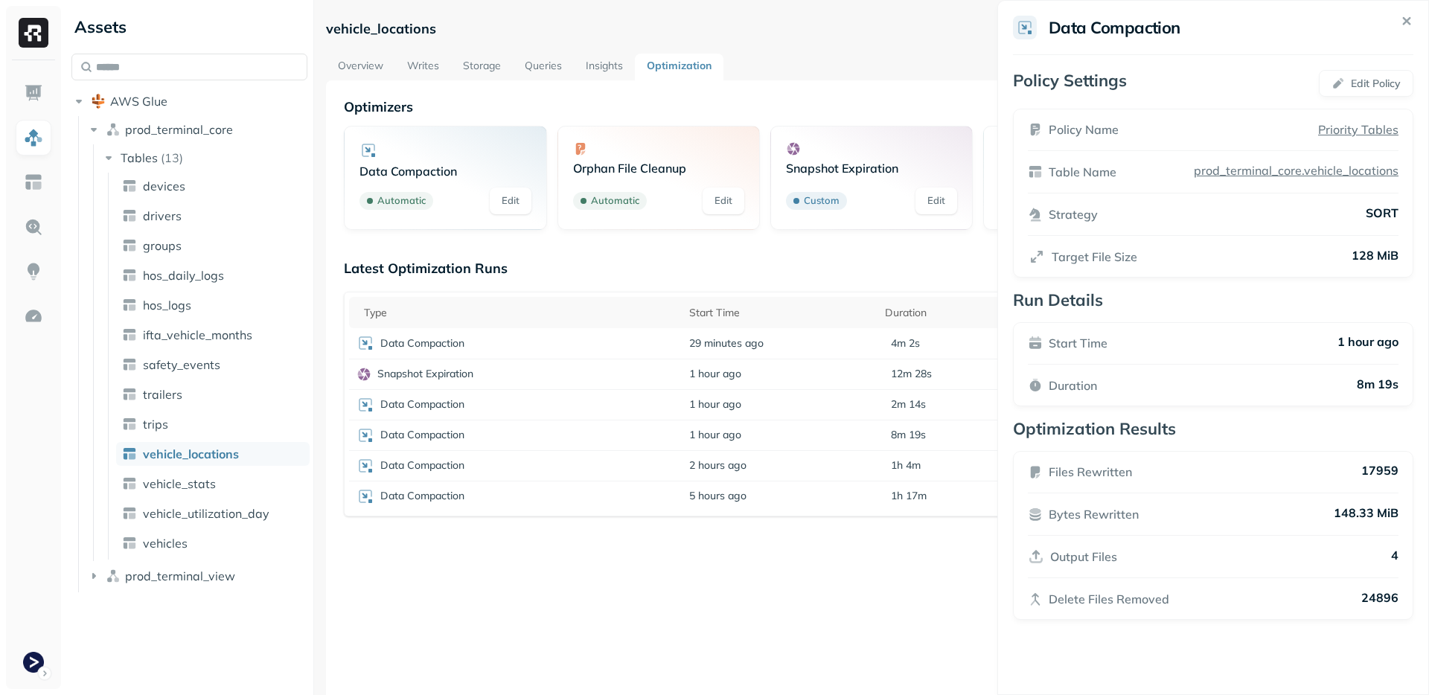
click at [601, 439] on html "Assets AWS Glue prod_terminal_core Tables ( 13 ) devices drivers groups hos_dai…" at bounding box center [714, 347] width 1429 height 695
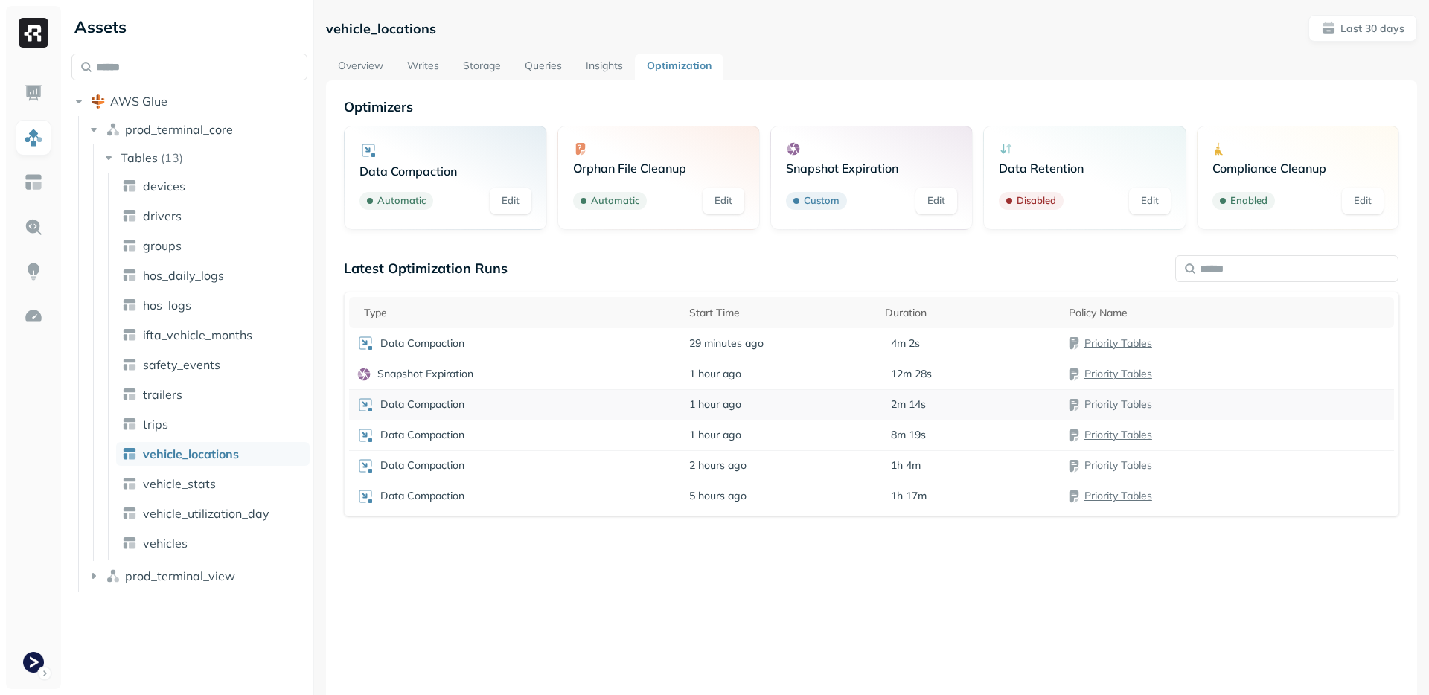
click at [615, 409] on div "Data Compaction" at bounding box center [515, 405] width 318 height 18
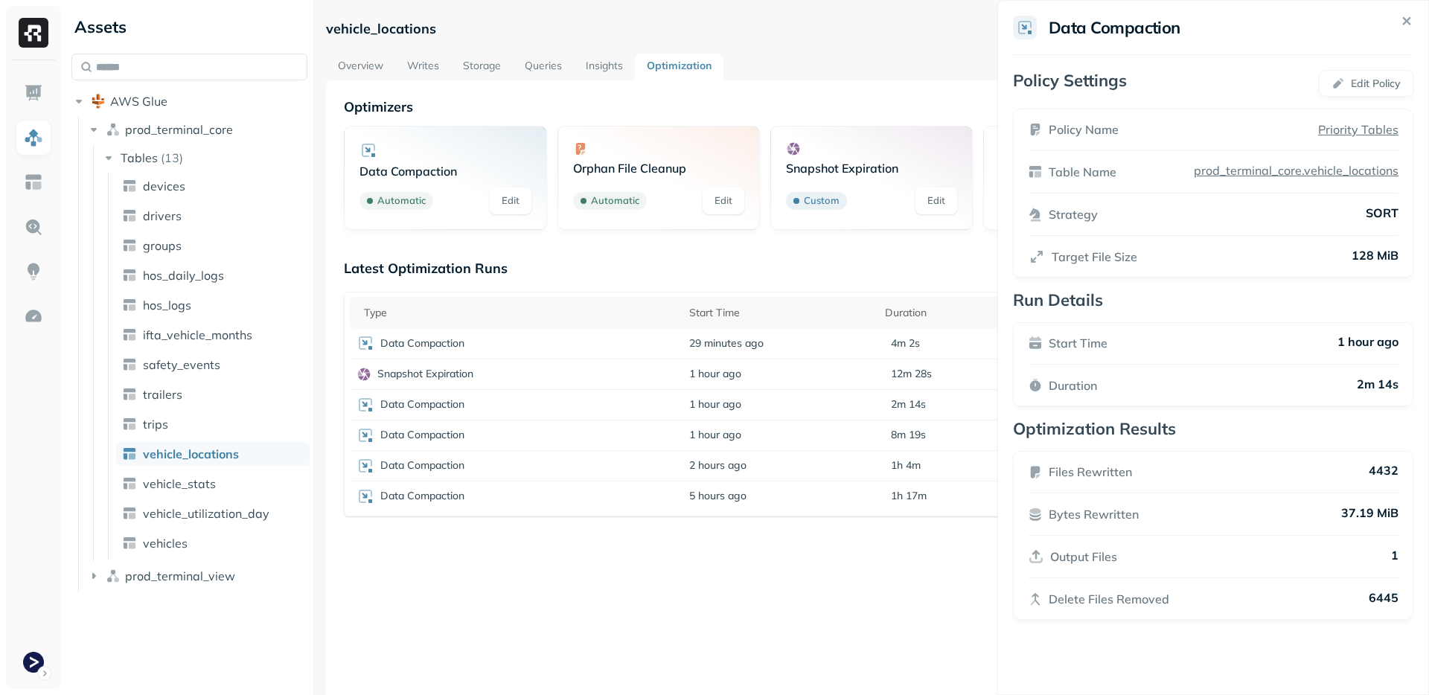
click at [584, 409] on html "Assets AWS Glue prod_terminal_core Tables ( 13 ) devices drivers groups hos_dai…" at bounding box center [714, 347] width 1429 height 695
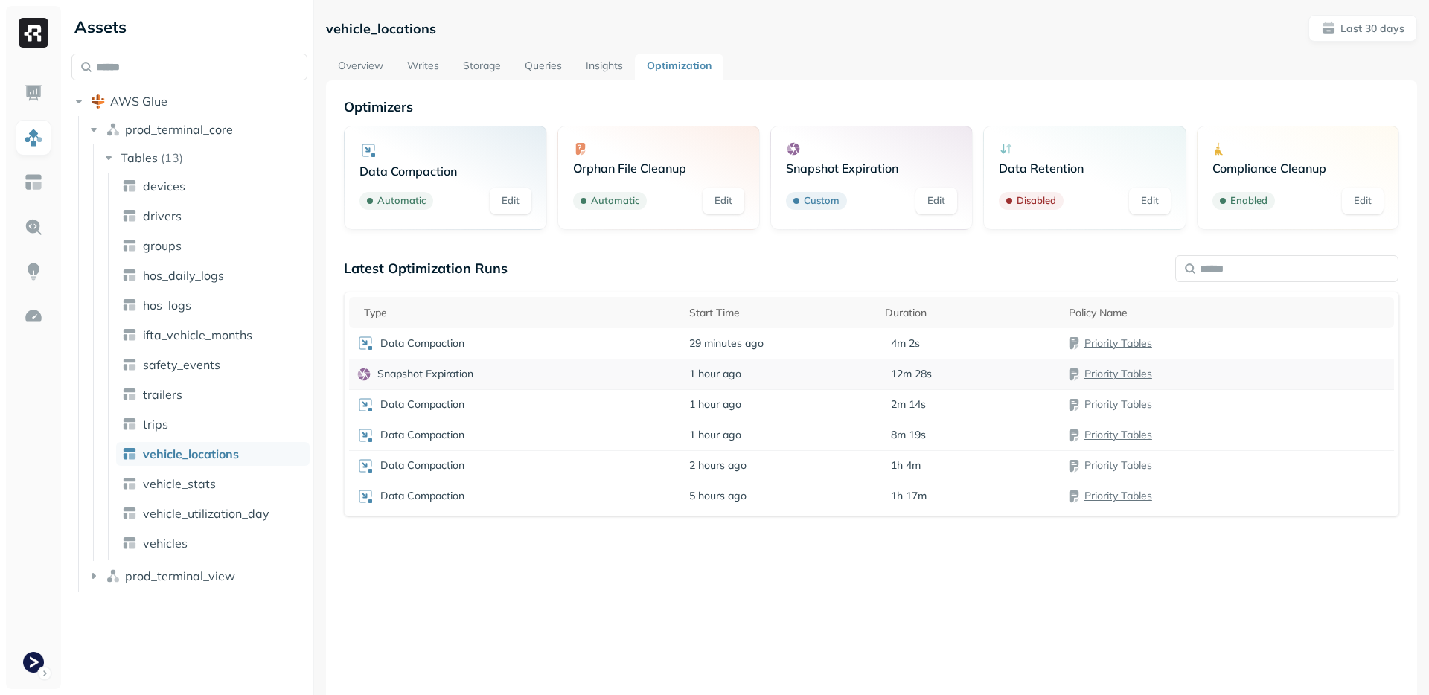
click at [618, 374] on div "Snapshot Expiration" at bounding box center [515, 374] width 318 height 15
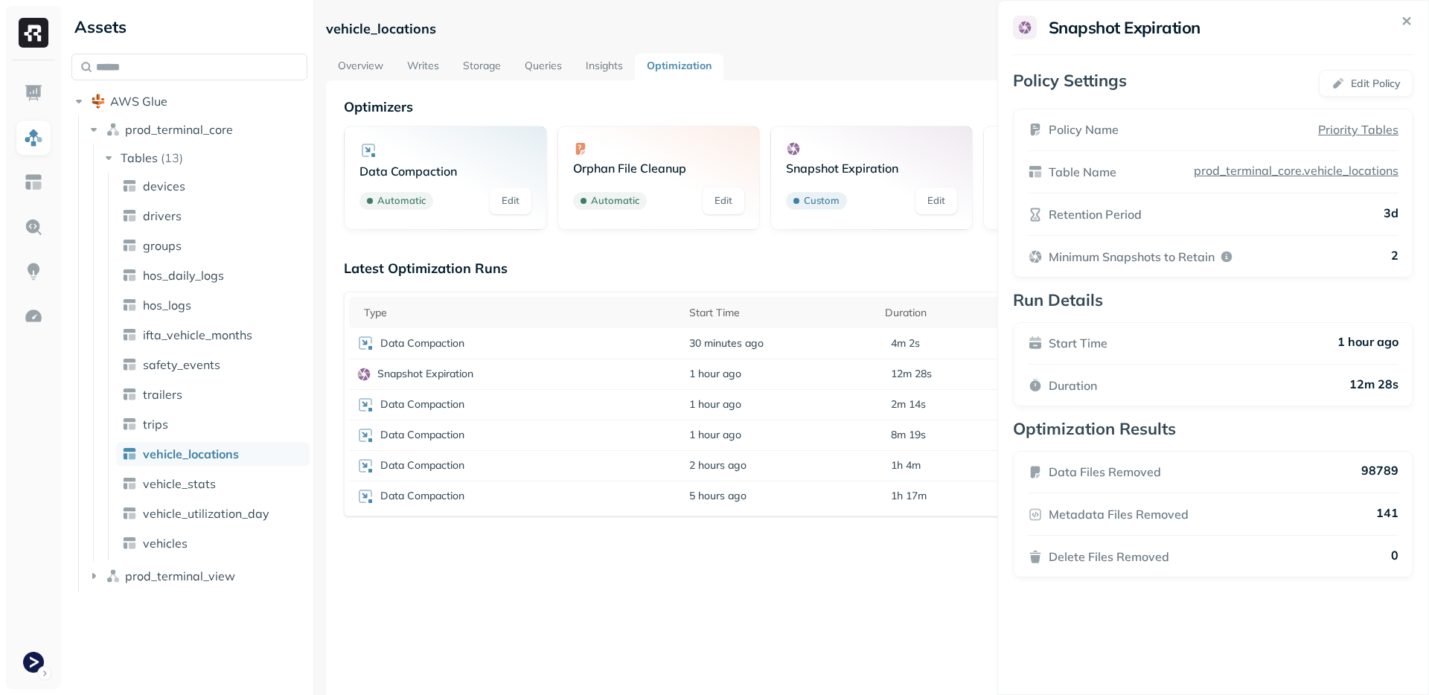
click at [618, 374] on html "Assets AWS Glue prod_terminal_core Tables ( 13 ) devices drivers groups hos_dai…" at bounding box center [714, 347] width 1429 height 695
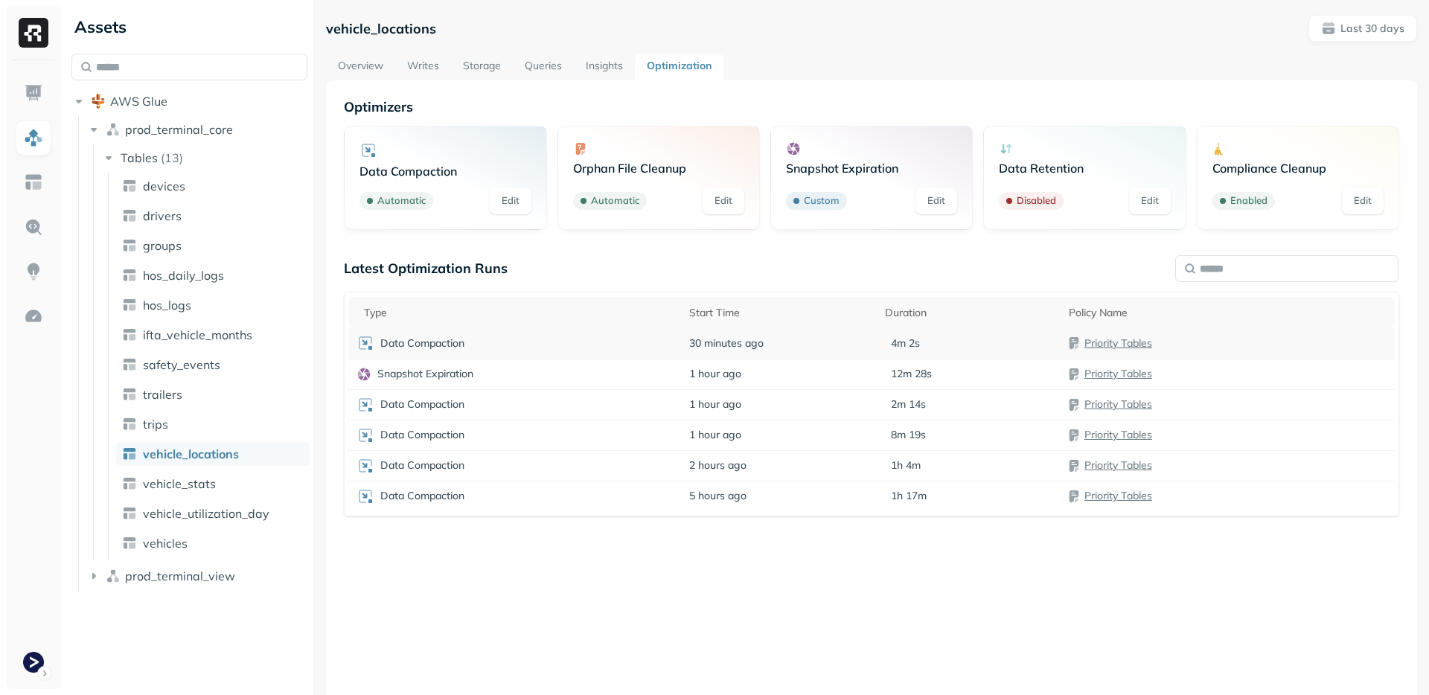
click at [634, 345] on div "Data Compaction" at bounding box center [515, 343] width 318 height 18
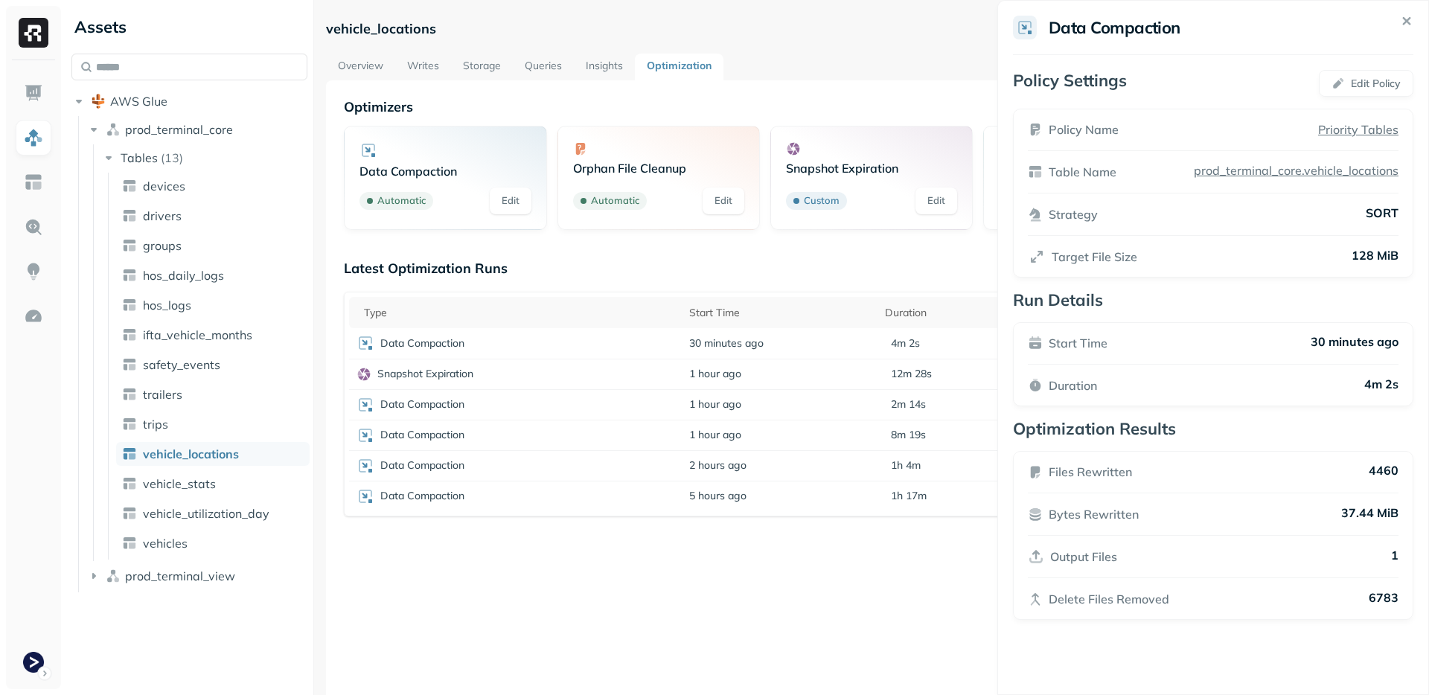
click at [632, 348] on html "Assets AWS Glue prod_terminal_core Tables ( 13 ) devices drivers groups hos_dai…" at bounding box center [714, 347] width 1429 height 695
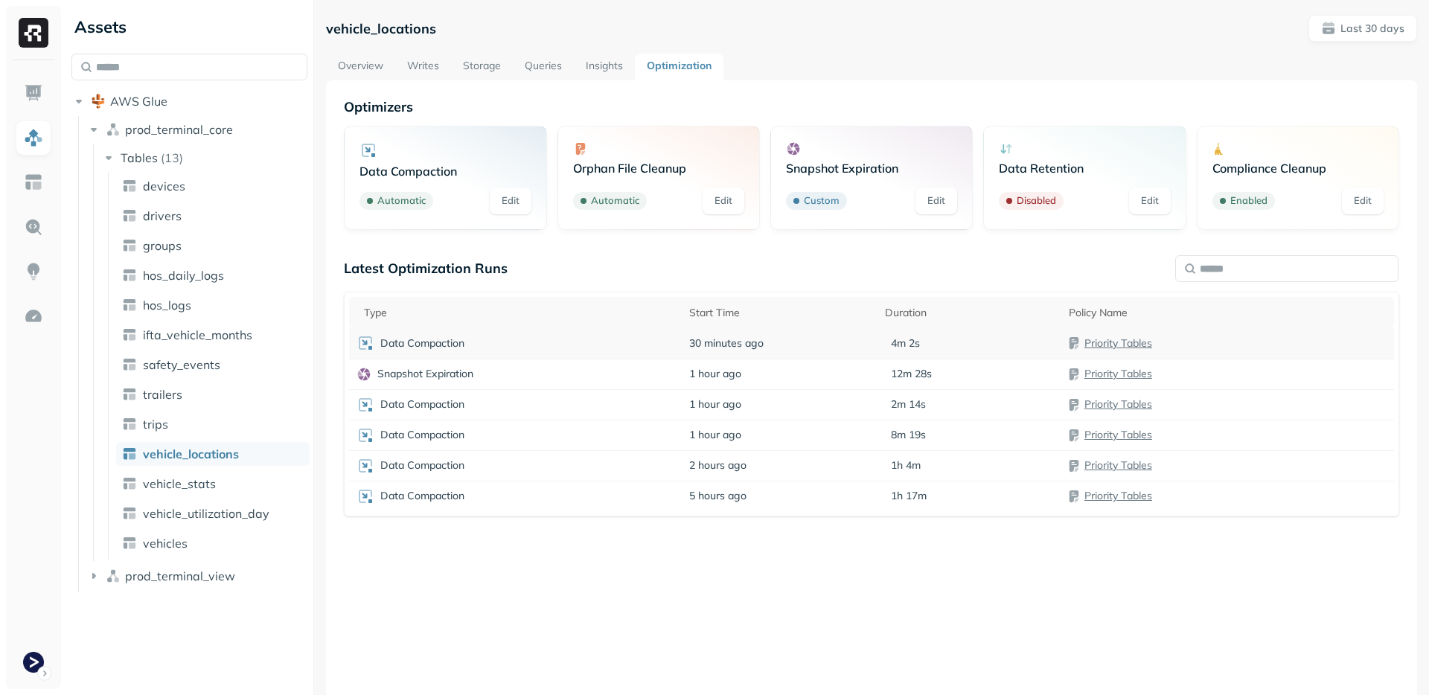
click at [626, 334] on div "Data Compaction" at bounding box center [515, 343] width 318 height 18
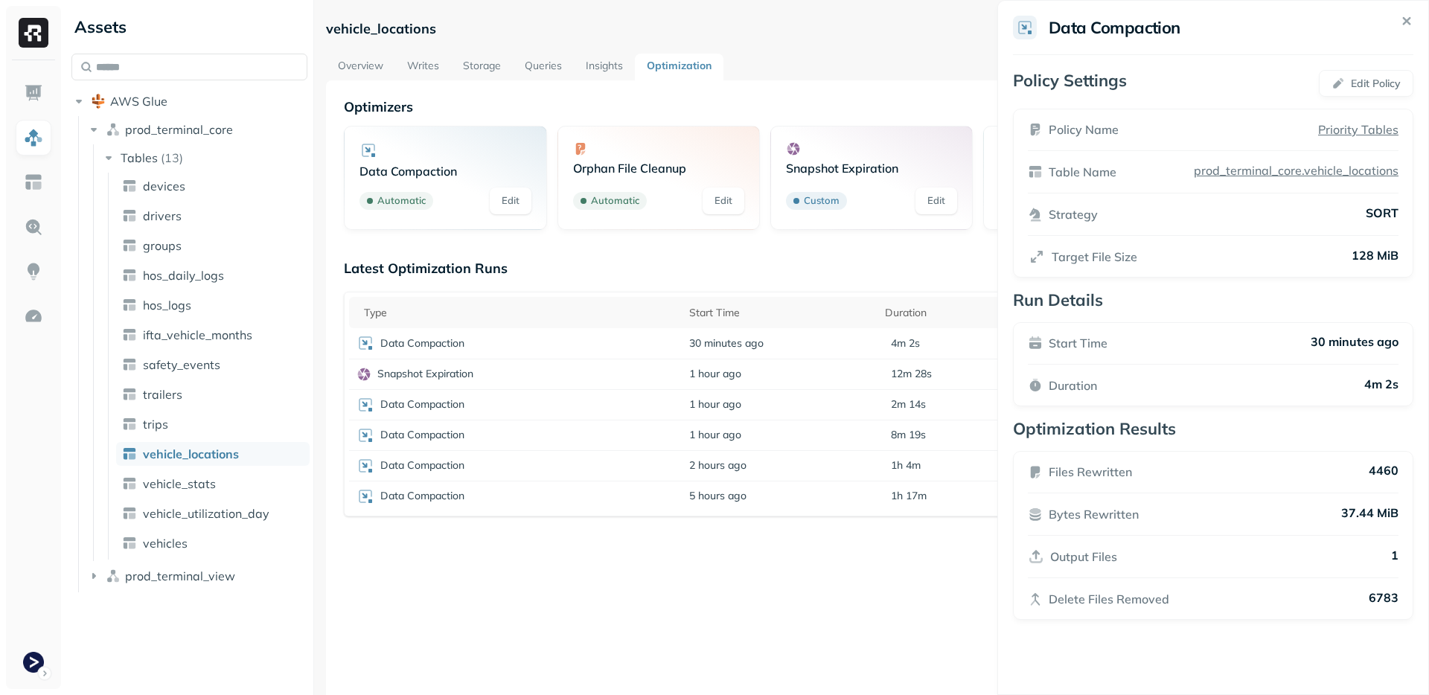
click at [624, 339] on html "Assets AWS Glue prod_terminal_core Tables ( 13 ) devices drivers groups hos_dai…" at bounding box center [714, 347] width 1429 height 695
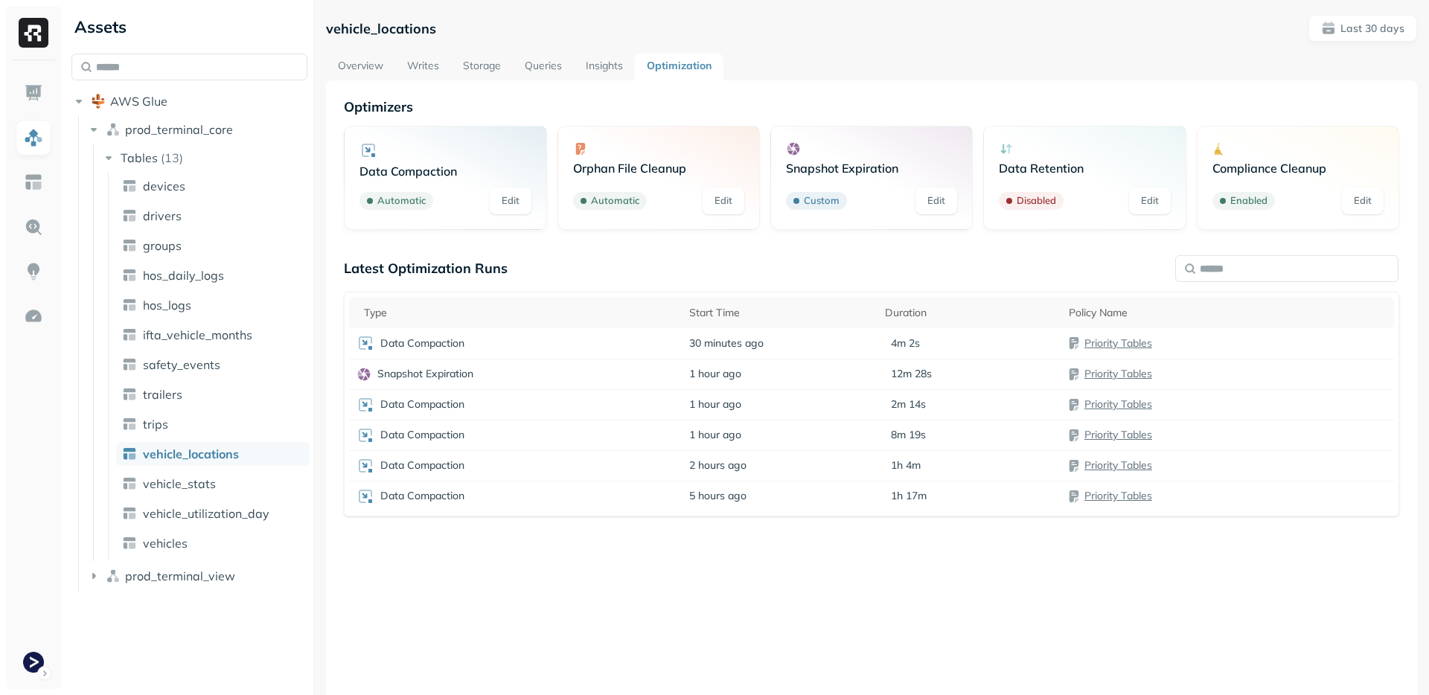
click at [710, 522] on div "Latest Optimization Runs Type Start Time Duration Policy Name Data Compaction 3…" at bounding box center [871, 467] width 1055 height 414
click at [191, 478] on span "vehicle_stats" at bounding box center [179, 483] width 73 height 15
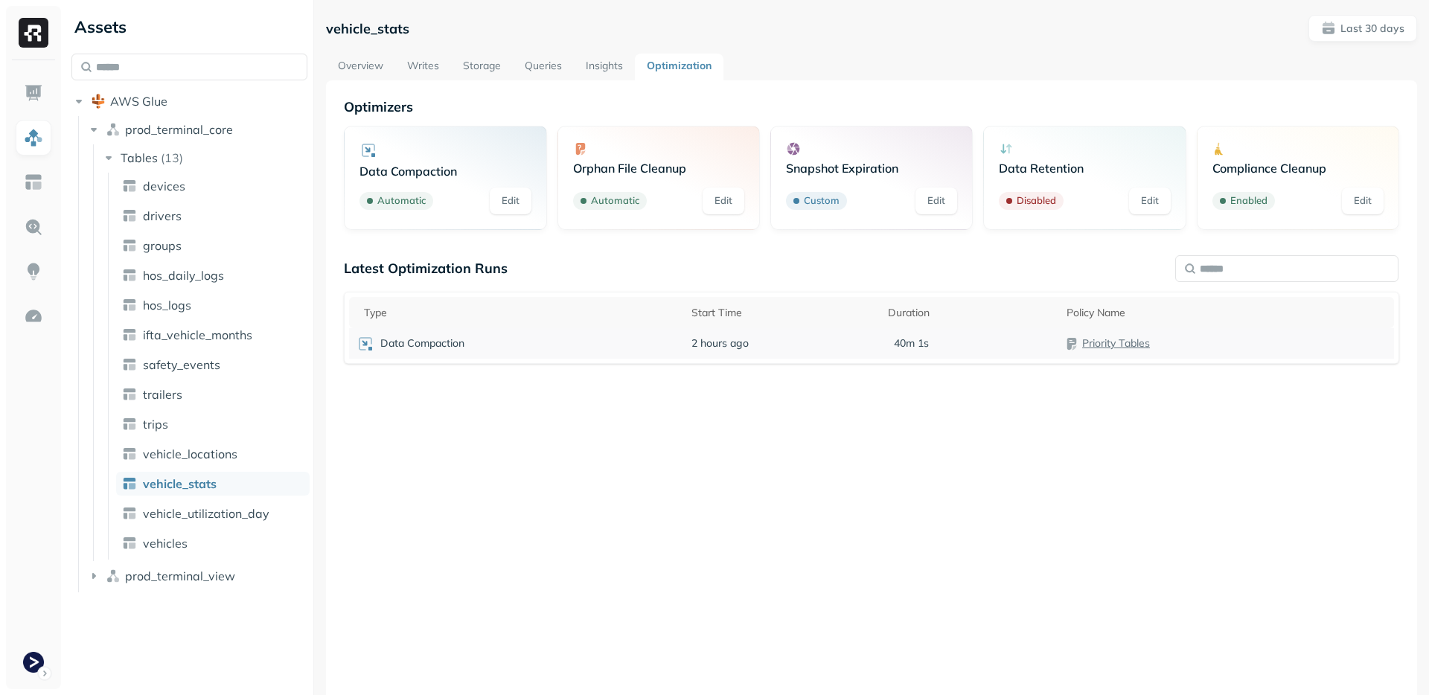
click at [646, 344] on div "Data Compaction" at bounding box center [516, 344] width 320 height 18
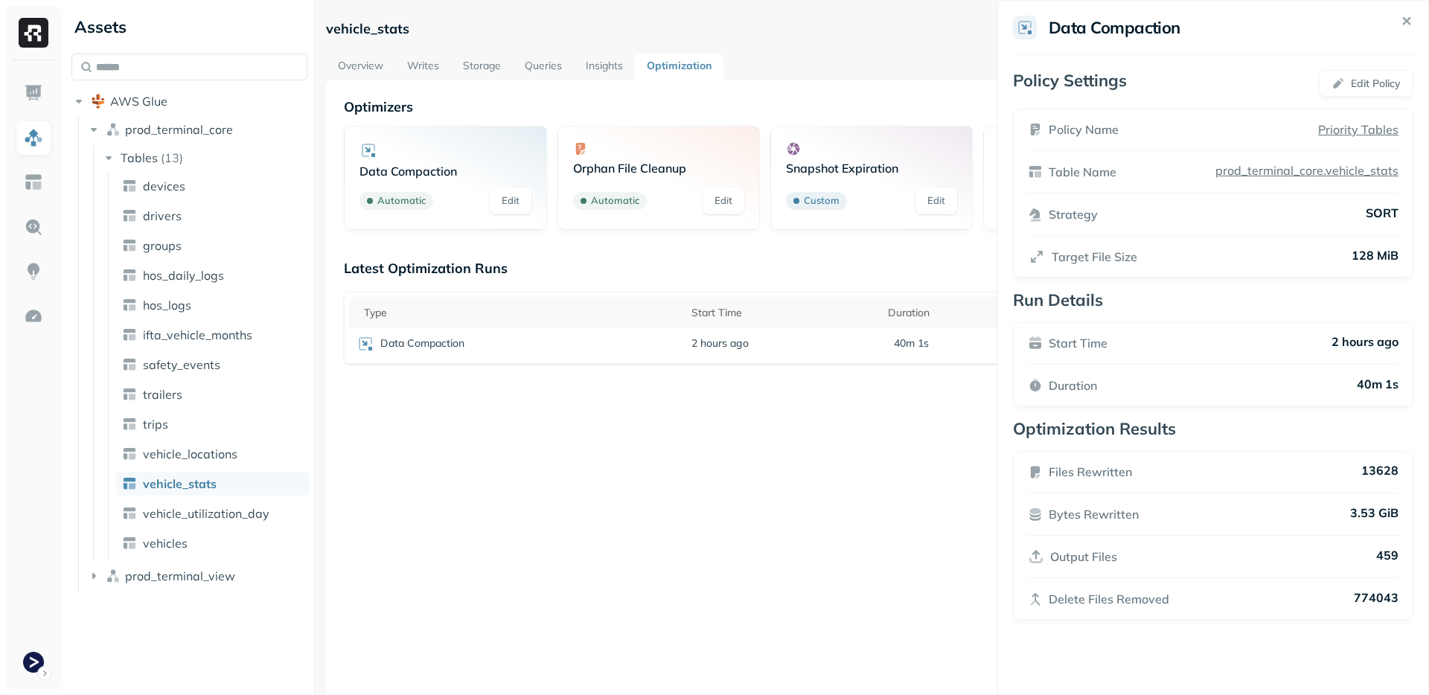
click at [688, 553] on html "Assets AWS Glue prod_terminal_core Tables ( 13 ) devices drivers groups hos_dai…" at bounding box center [714, 347] width 1429 height 695
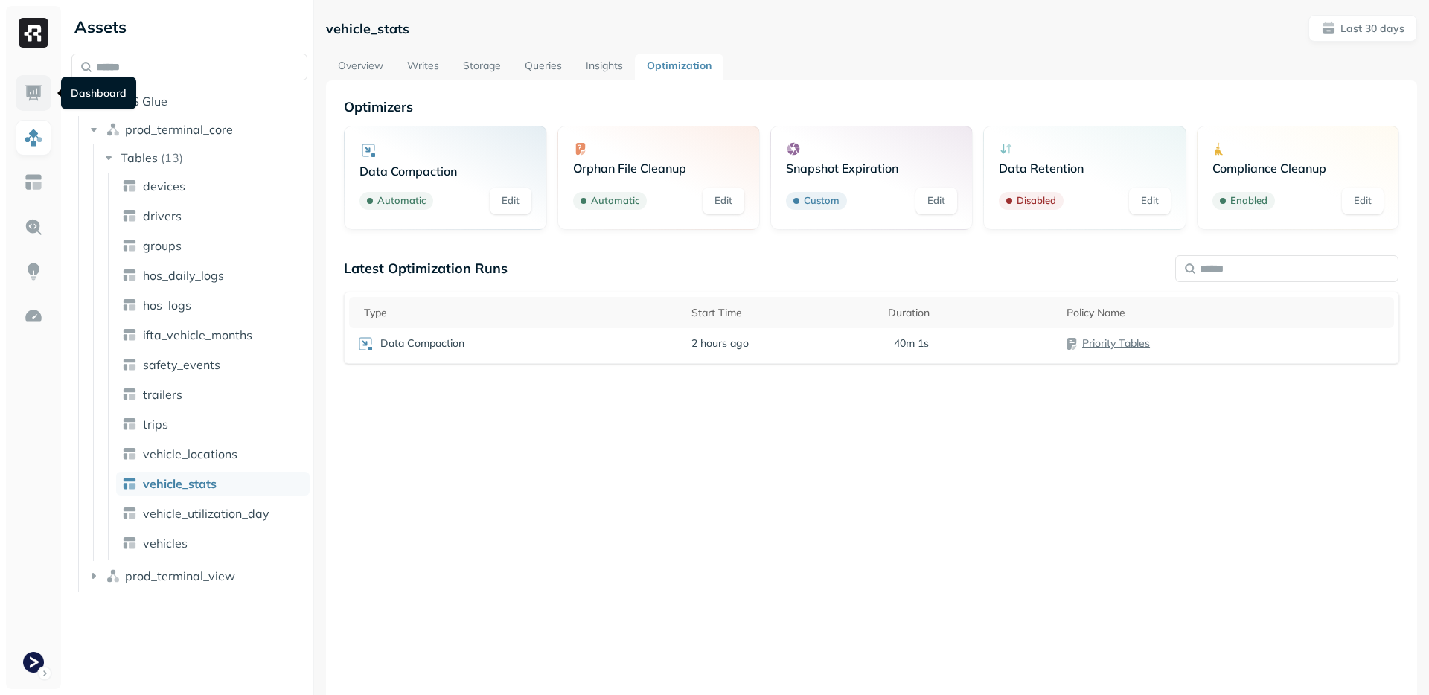
click at [42, 89] on img at bounding box center [33, 92] width 19 height 19
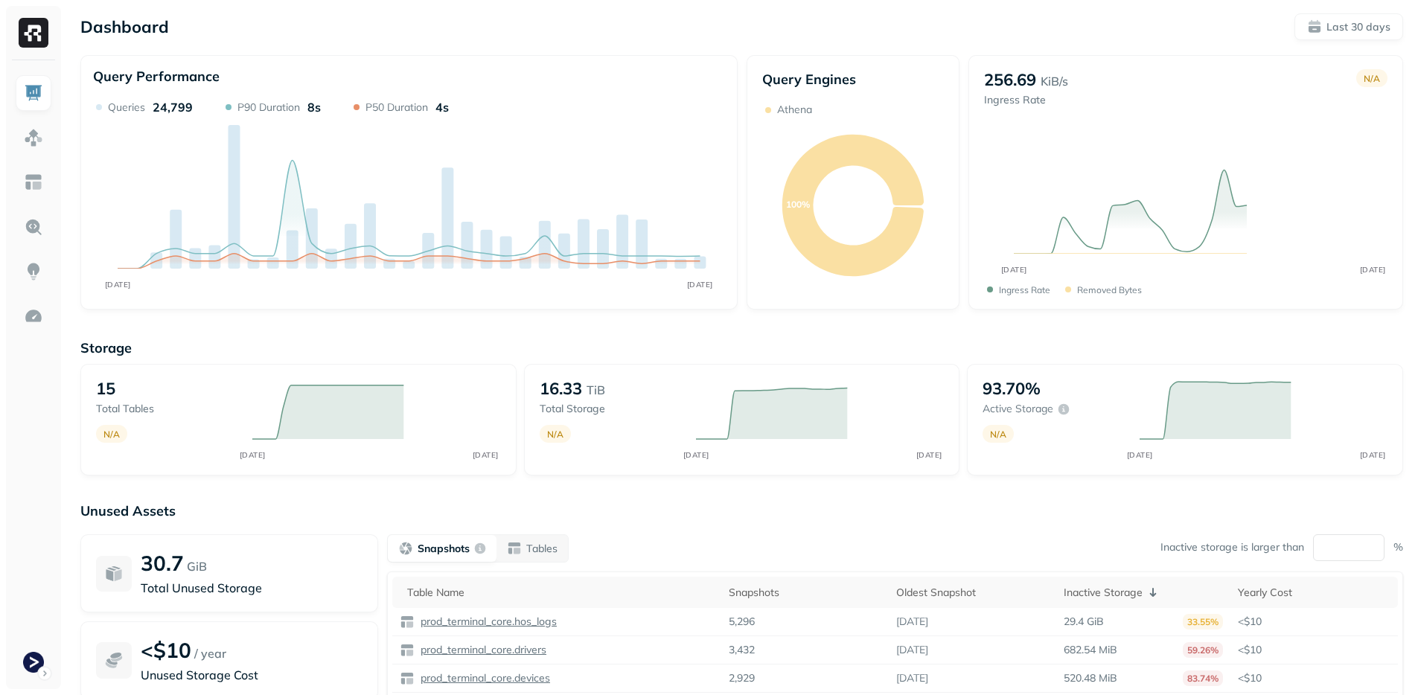
scroll to position [133, 0]
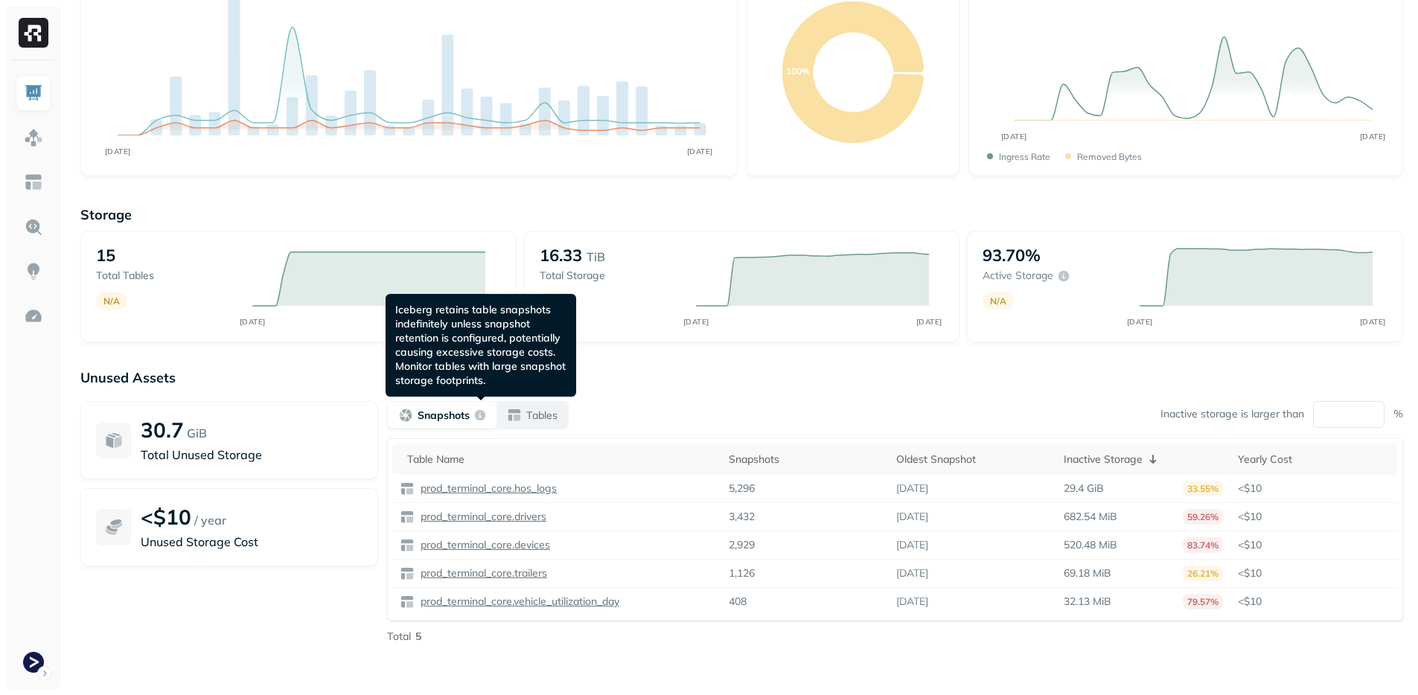
click at [560, 409] on button "Tables" at bounding box center [531, 415] width 71 height 27
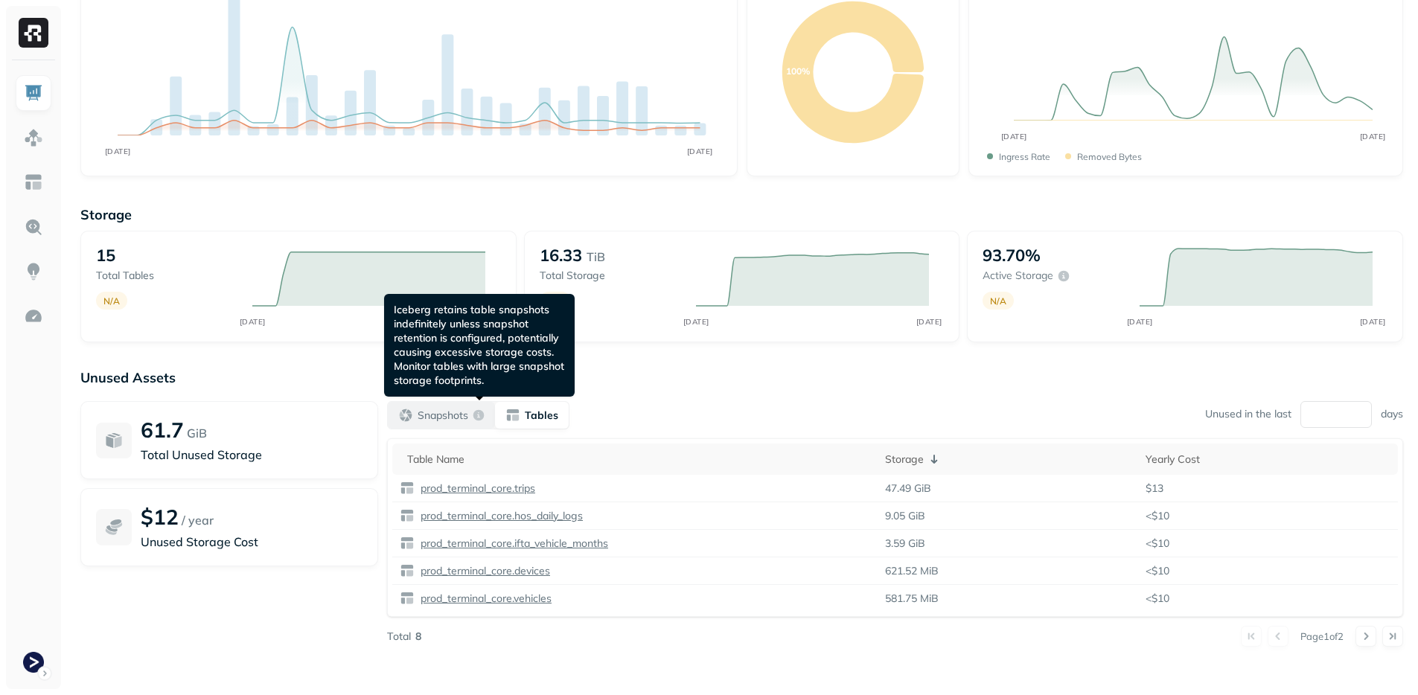
click at [464, 416] on p "Snapshots" at bounding box center [443, 416] width 51 height 14
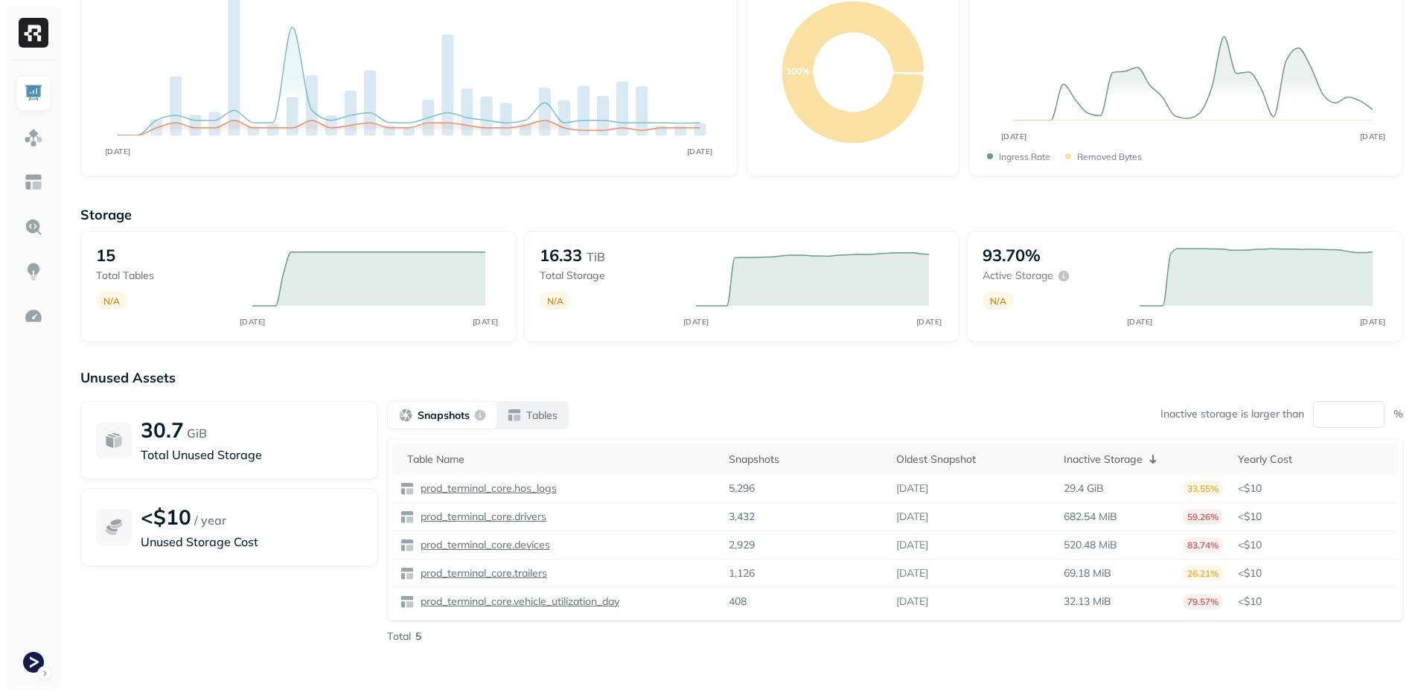
click at [548, 412] on p "Tables" at bounding box center [541, 416] width 31 height 14
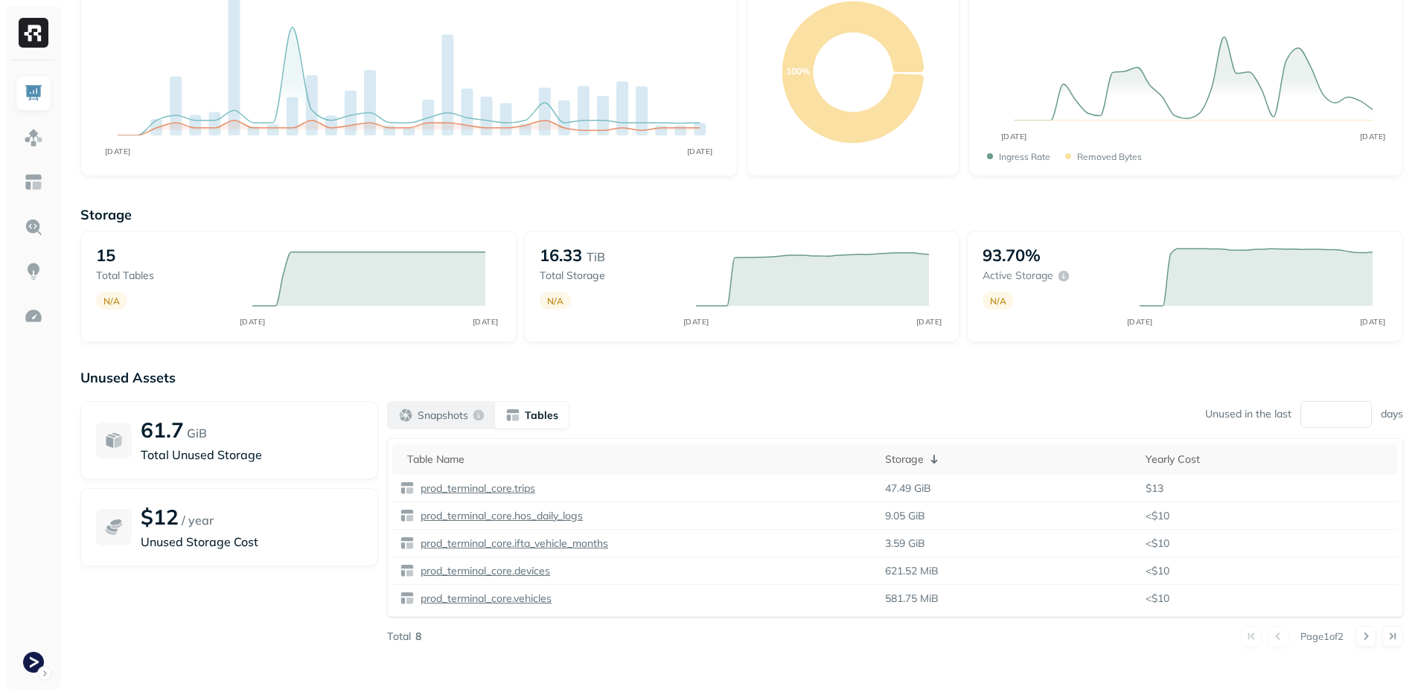
click at [458, 417] on p "Snapshots" at bounding box center [443, 416] width 51 height 14
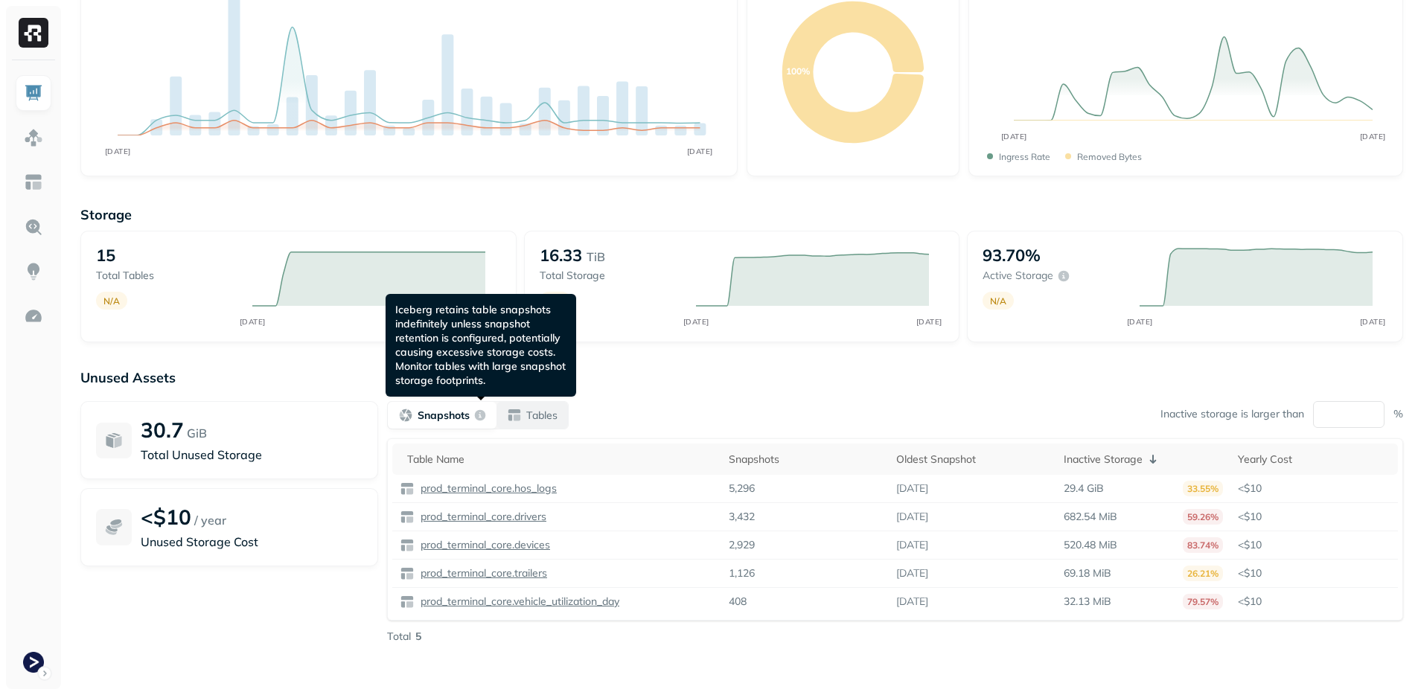
click at [551, 415] on p "Tables" at bounding box center [541, 416] width 31 height 14
click at [470, 419] on div "Snapshots" at bounding box center [442, 415] width 88 height 15
click at [581, 412] on div "Snapshots Tables Inactive storage is larger than ** %" at bounding box center [895, 415] width 1016 height 28
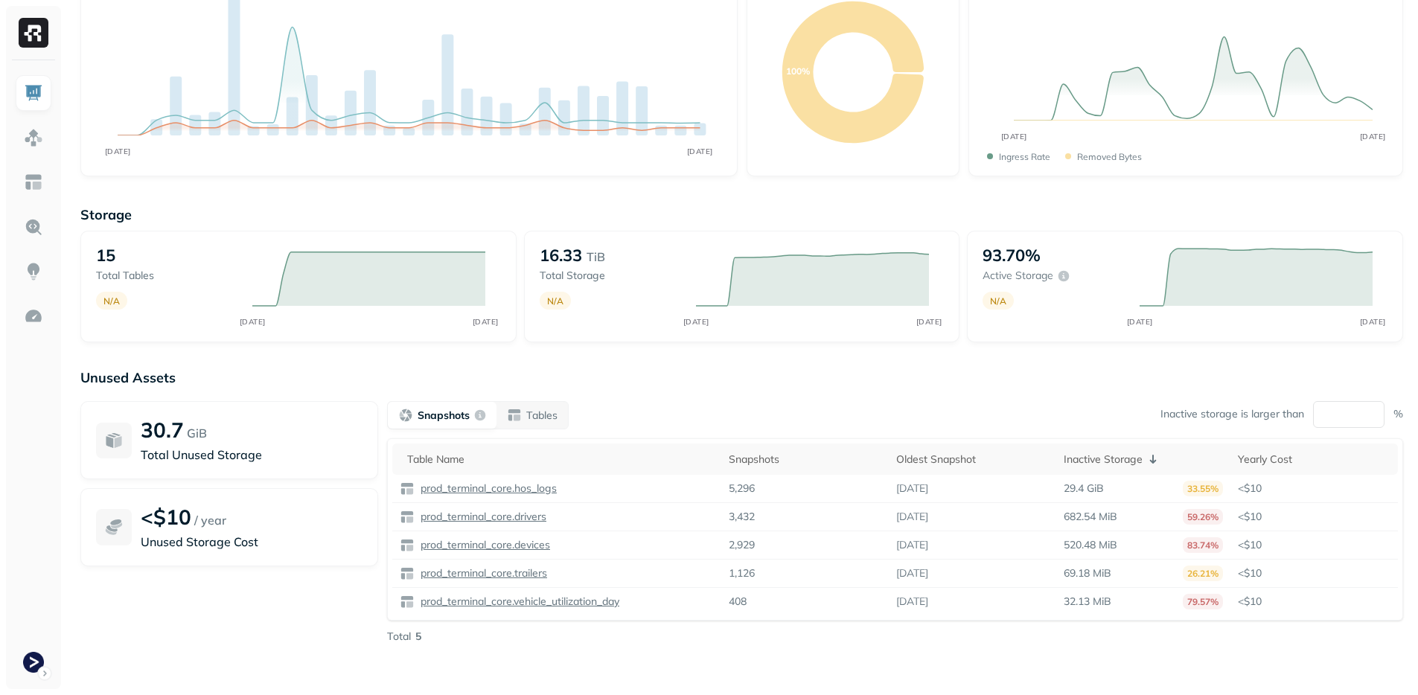
scroll to position [0, 0]
